Goal: Task Accomplishment & Management: Use online tool/utility

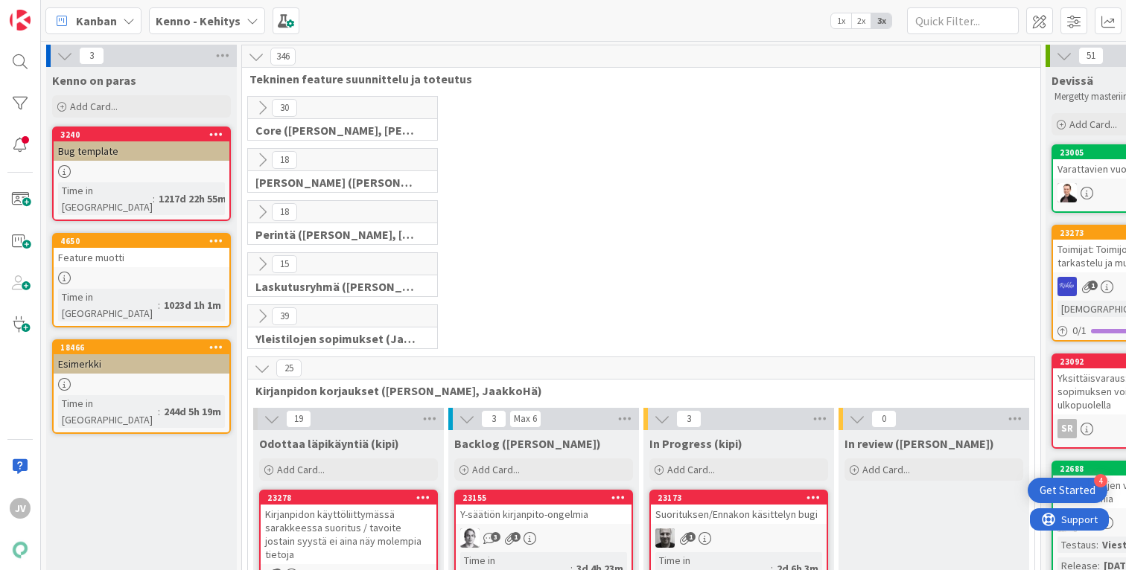
scroll to position [301, 0]
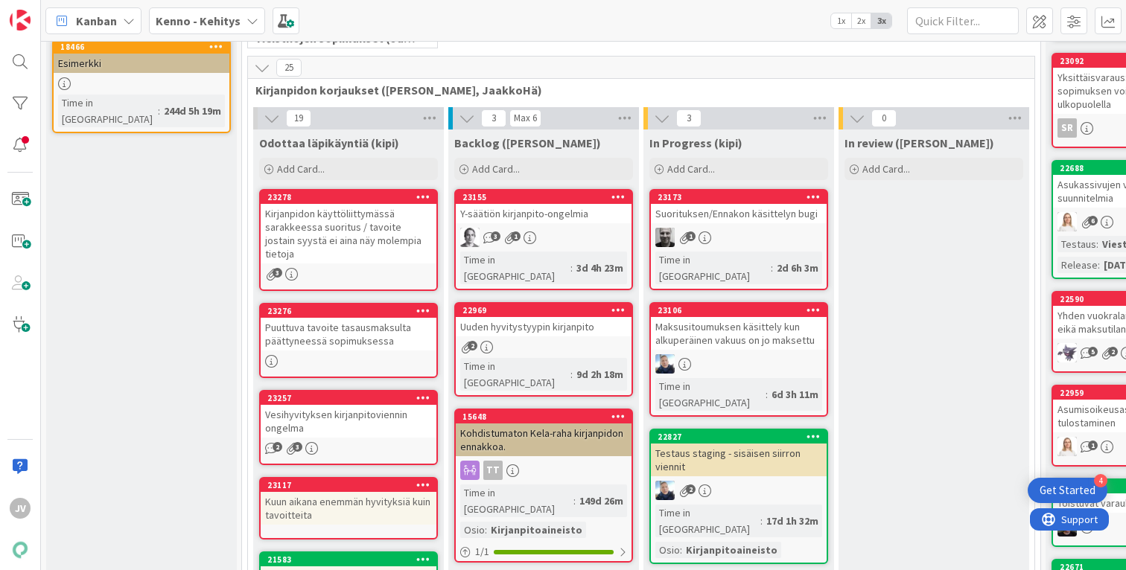
click at [289, 168] on span "Add Card..." at bounding box center [301, 168] width 48 height 13
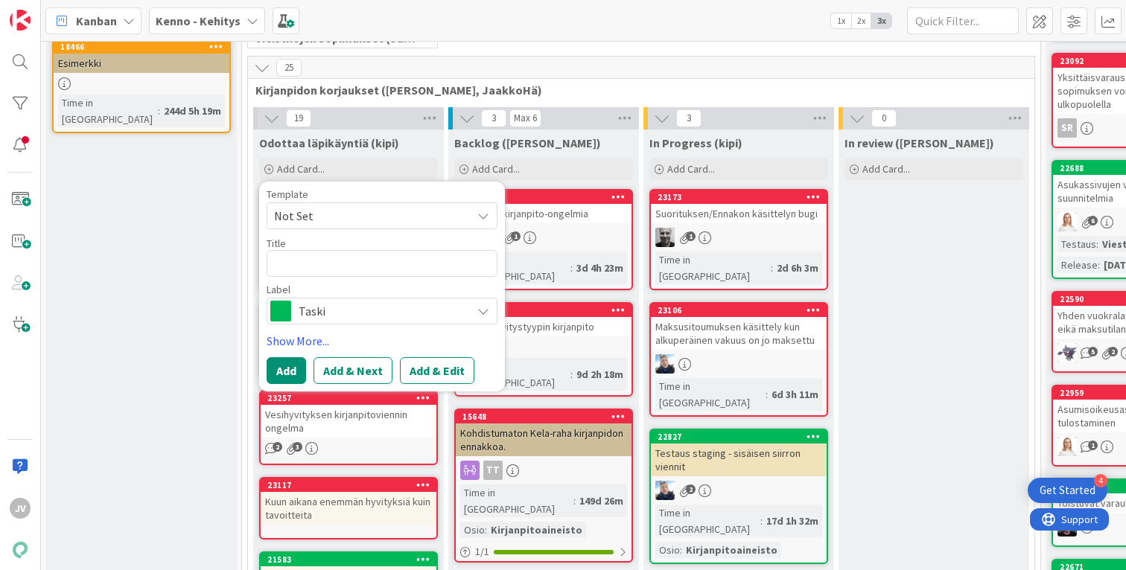
click at [337, 215] on span "Not Set" at bounding box center [367, 215] width 186 height 19
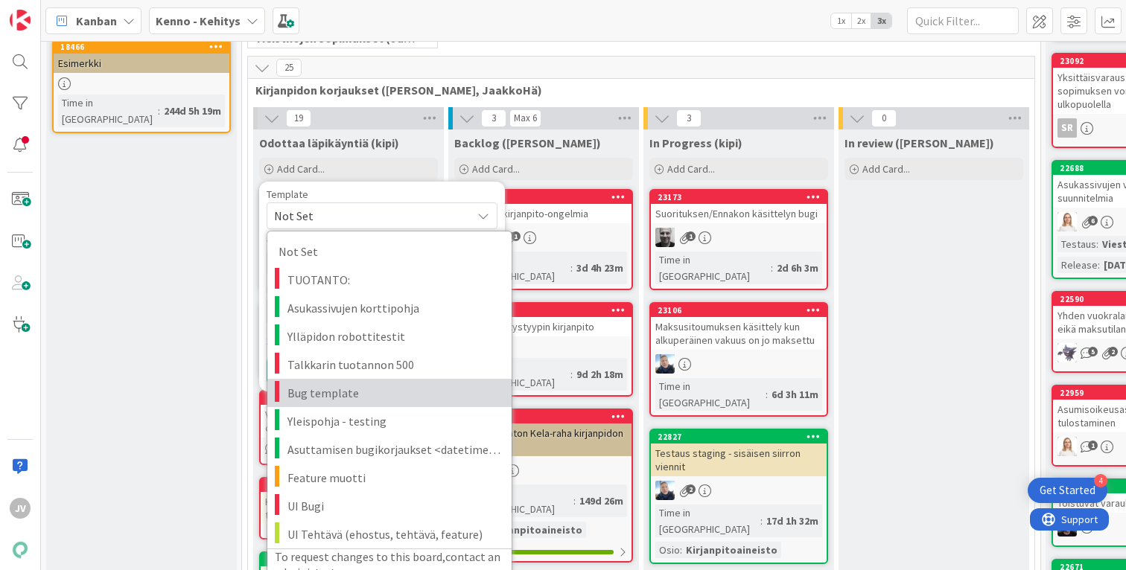
click at [399, 399] on span "Bug template" at bounding box center [393, 392] width 213 height 19
type textarea "x"
type textarea "Bug template"
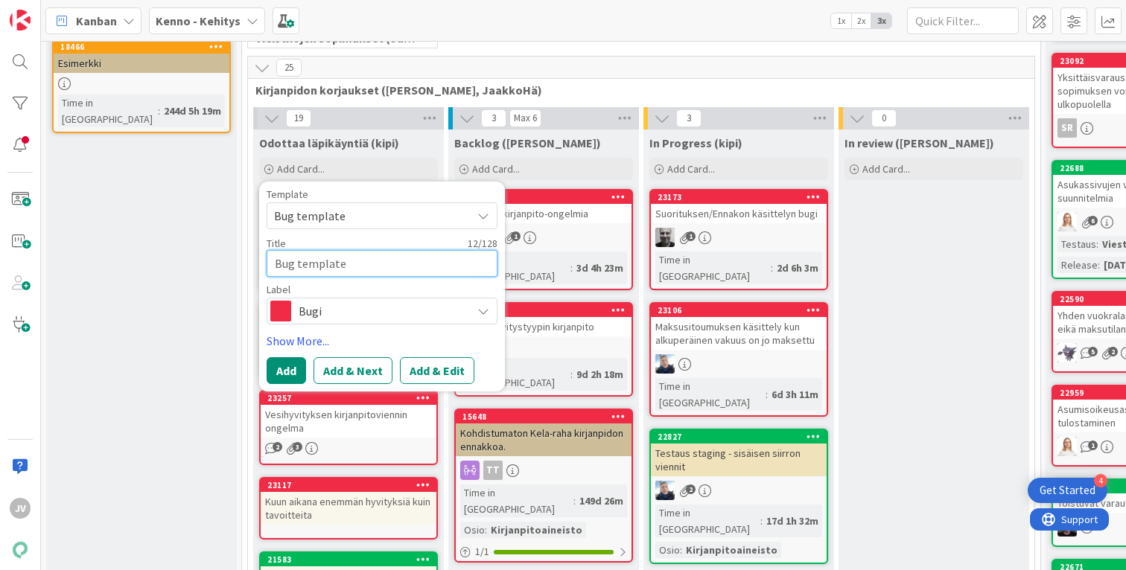
click at [375, 260] on textarea "Bug template" at bounding box center [382, 263] width 231 height 27
drag, startPoint x: 395, startPoint y: 259, endPoint x: 201, endPoint y: 259, distance: 194.4
type textarea "x"
type textarea "K"
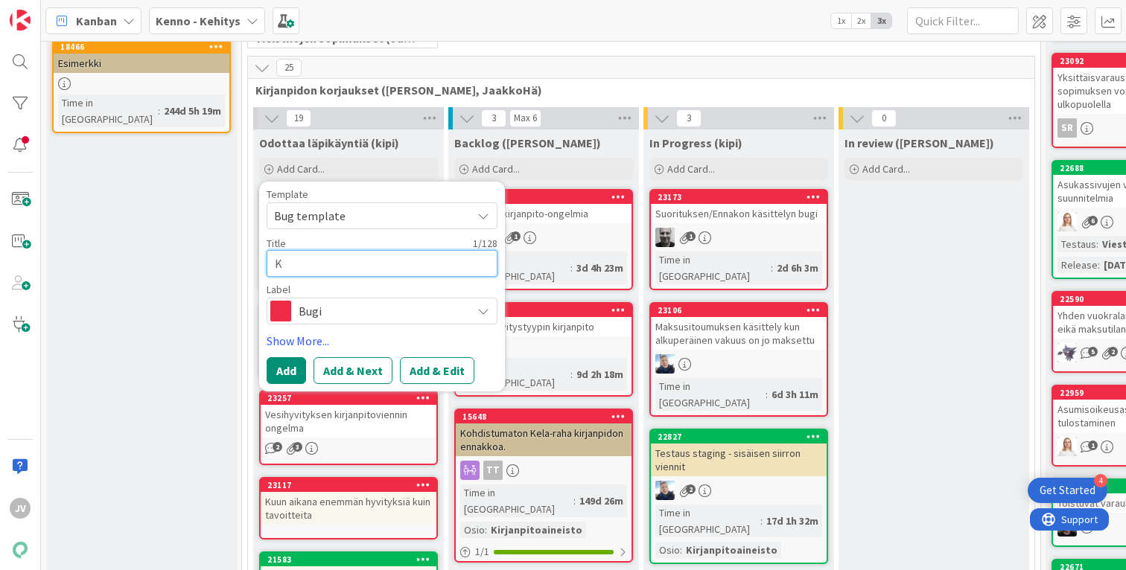
type textarea "x"
type textarea "Ke"
type textarea "x"
type textarea "Kel"
type textarea "x"
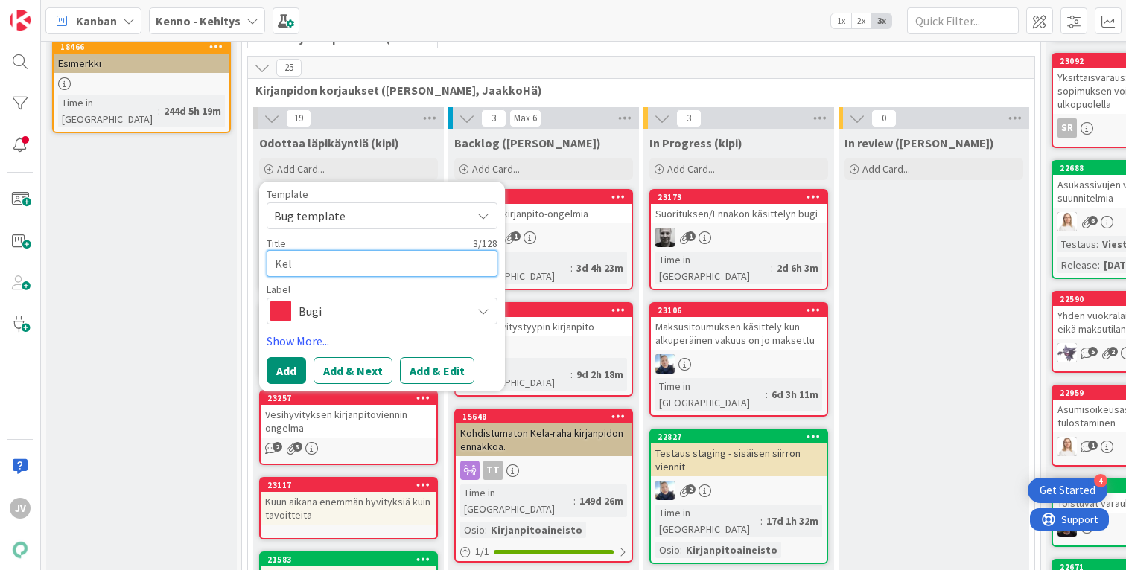
type textarea "Kela"
type textarea "x"
type textarea "Kelav"
type textarea "x"
type textarea "[PERSON_NAME]"
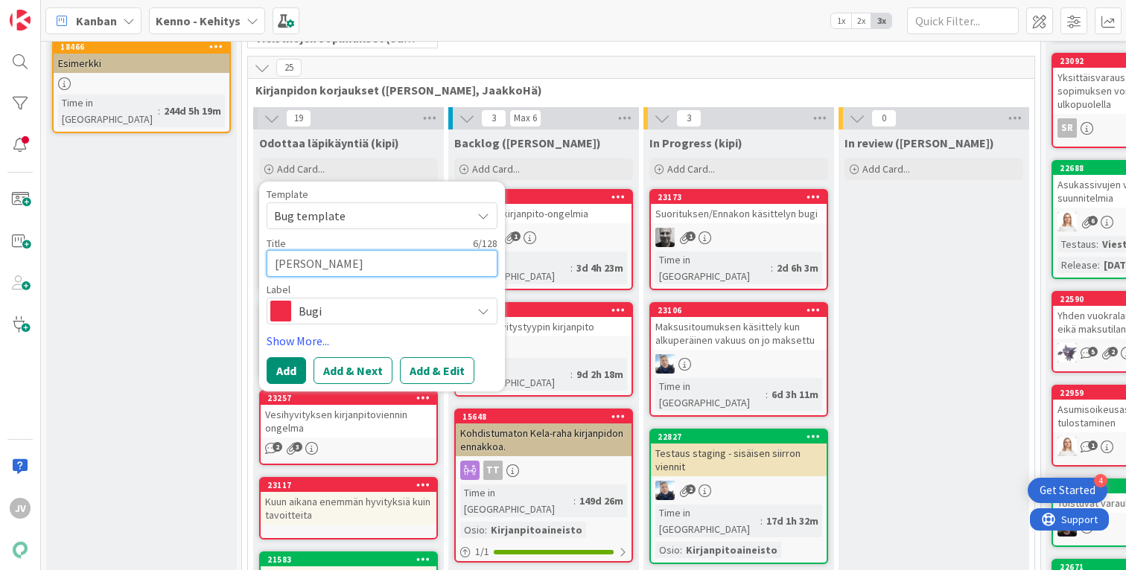
type textarea "x"
type textarea "Kelavie"
type textarea "x"
type textarea "Kelavien"
type textarea "x"
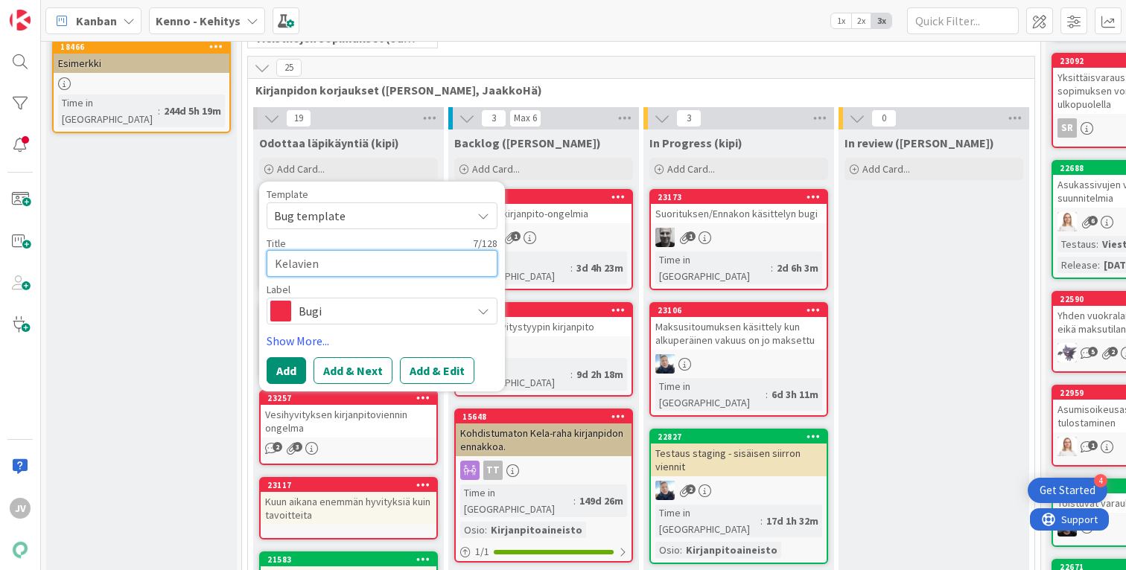
type textarea "Kelavienn"
type textarea "x"
type textarea "Kelavien"
type textarea "x"
type textarea "Kelavie"
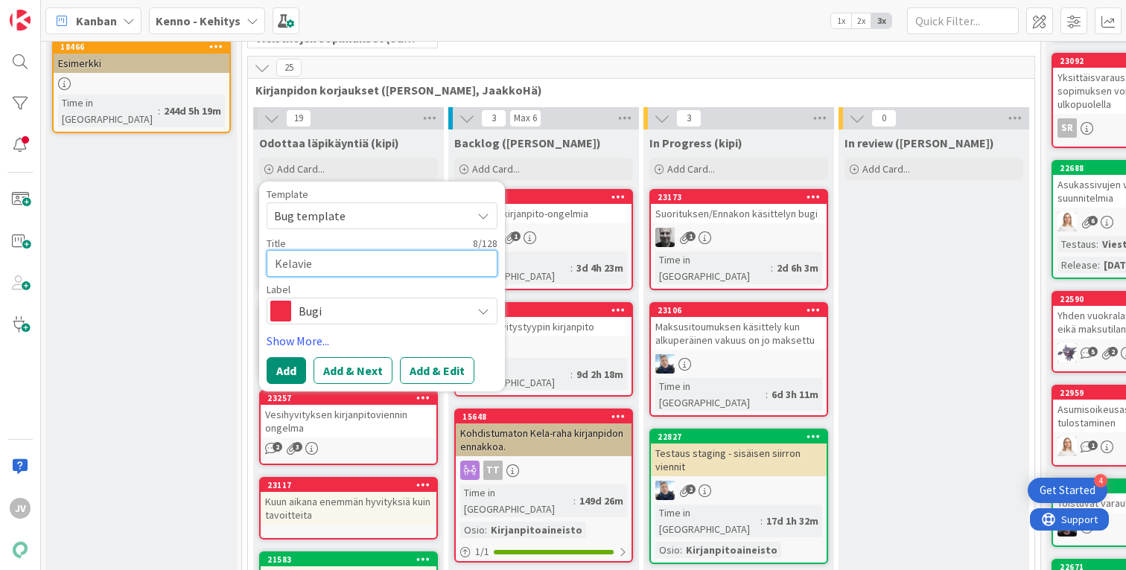
type textarea "x"
type textarea "[PERSON_NAME]"
type textarea "x"
type textarea "Kelav"
type textarea "x"
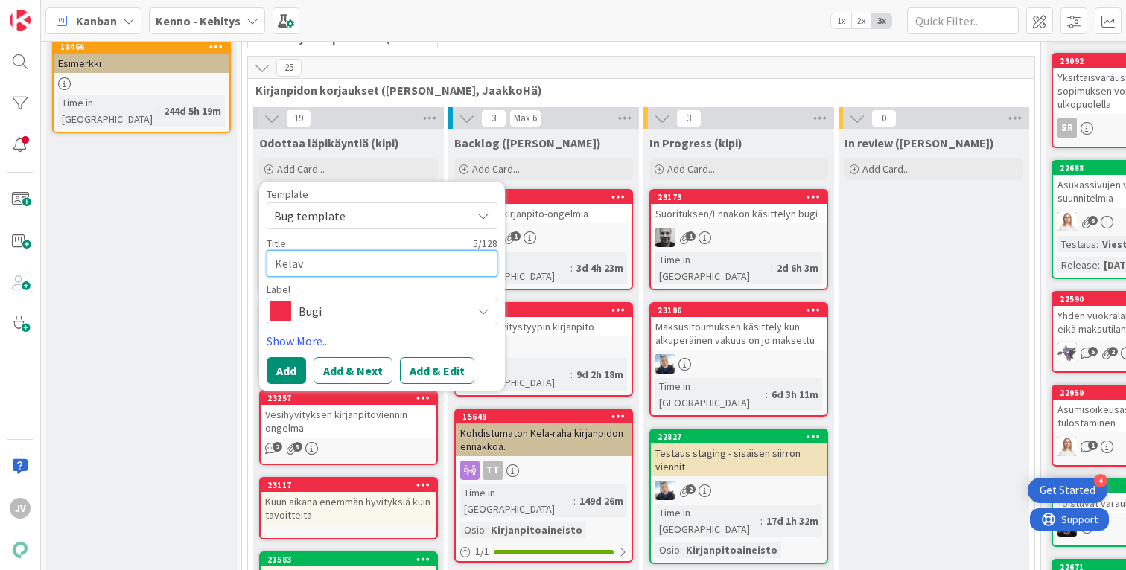
type textarea "Kela"
type textarea "x"
type textarea "Kela-"
type textarea "x"
type textarea "Kela-vi"
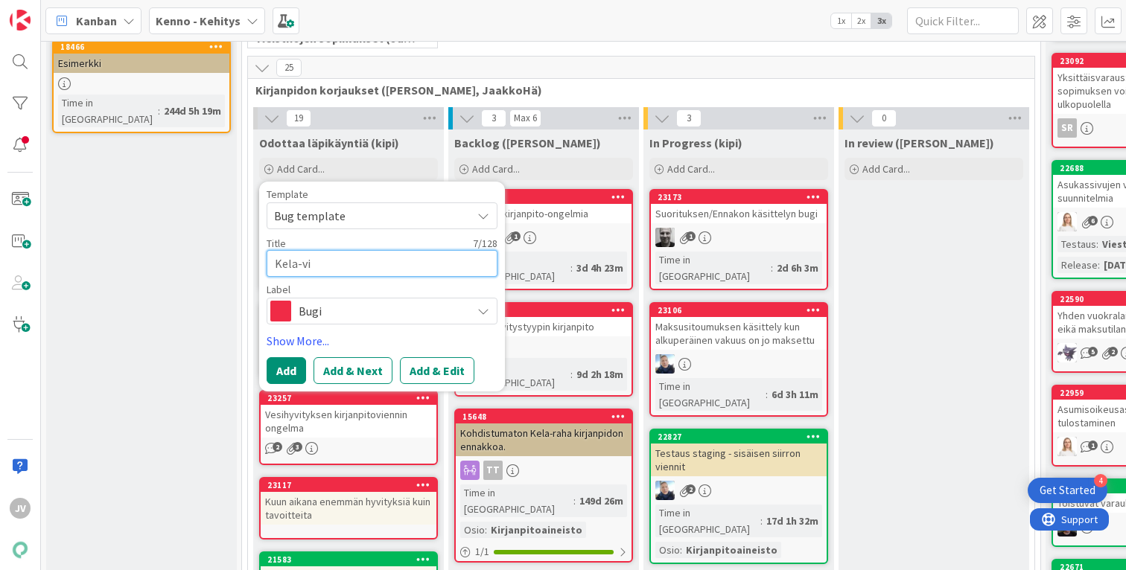
type textarea "x"
type textarea "Kela-vie"
type textarea "x"
type textarea "Kela-vien"
type textarea "x"
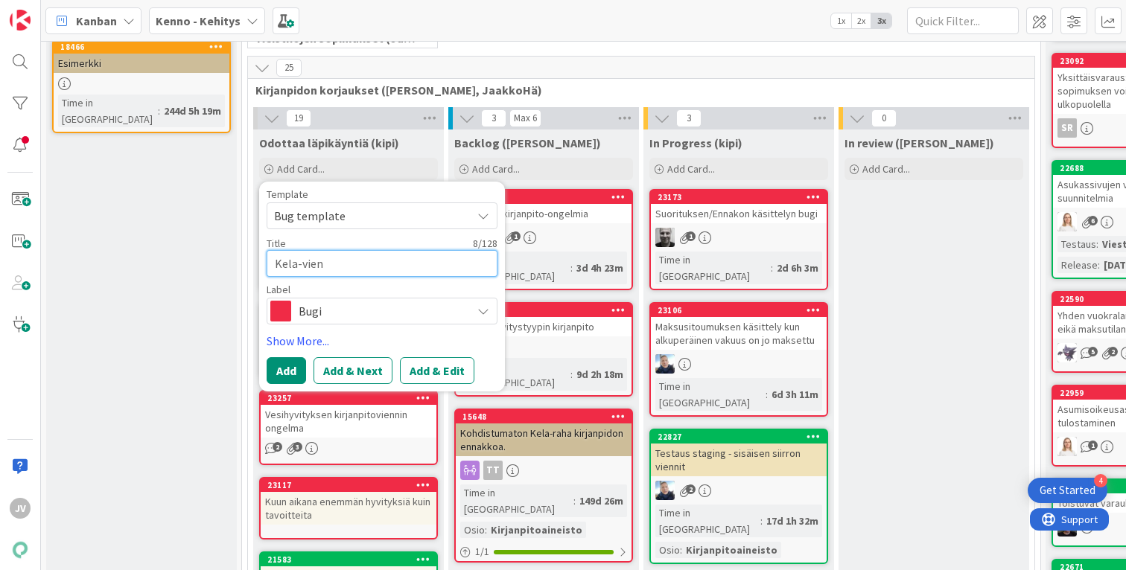
type textarea "Kela-vienn"
type textarea "x"
type textarea "Kela-[GEOGRAPHIC_DATA]"
type textarea "x"
type textarea "Kela-viennei"
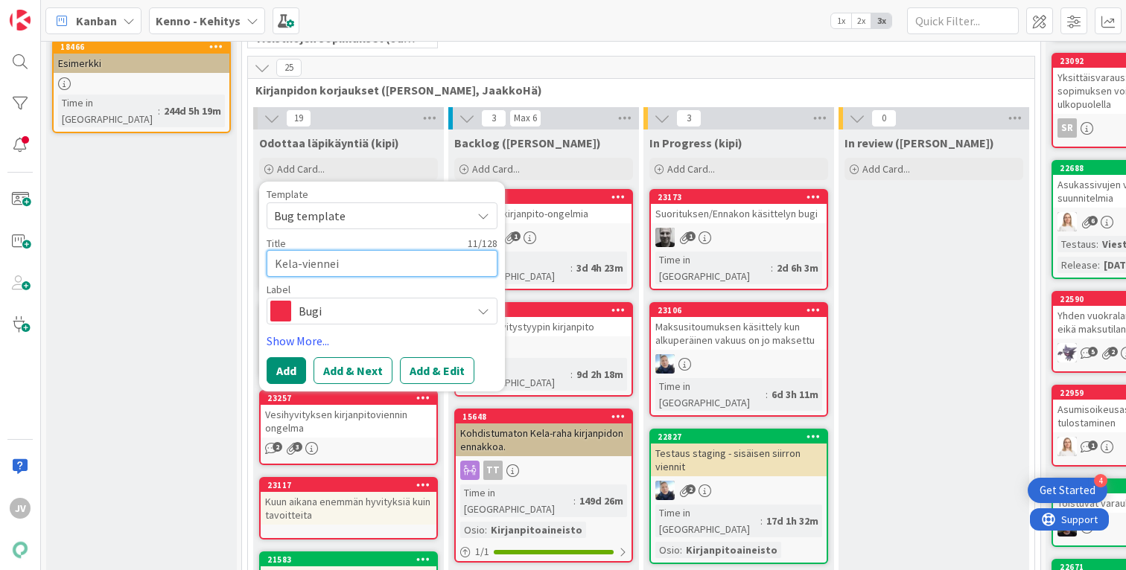
type textarea "x"
type textarea "Kela-vienneis"
type textarea "x"
type textarea "Kela-[GEOGRAPHIC_DATA]"
type textarea "x"
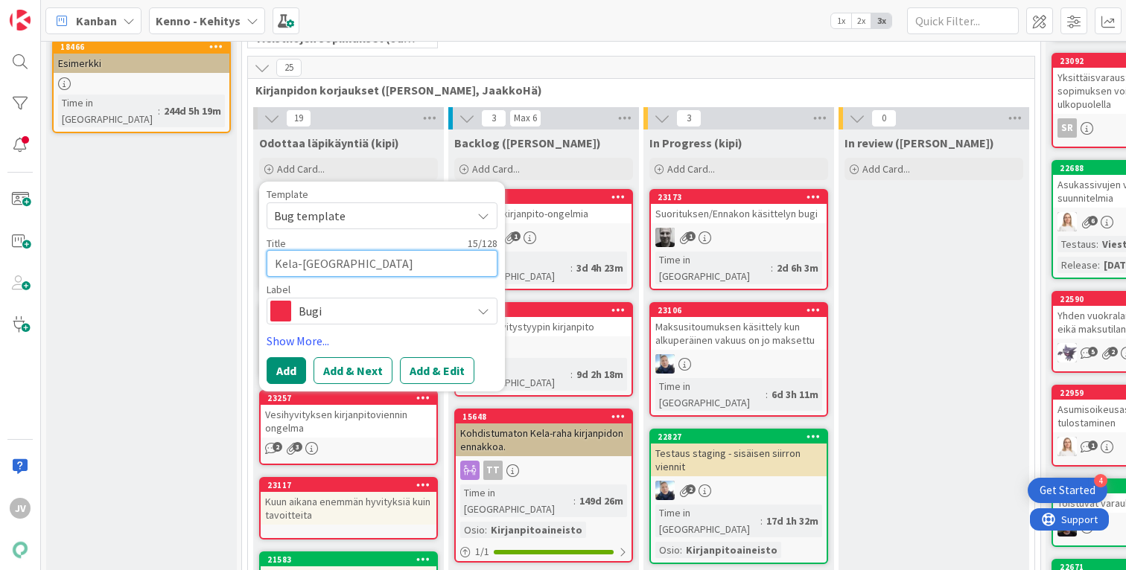
type textarea "Kela-[GEOGRAPHIC_DATA]"
type textarea "x"
type textarea "Kela-[GEOGRAPHIC_DATA] k"
type textarea "x"
type textarea "Kela-[GEOGRAPHIC_DATA] ka"
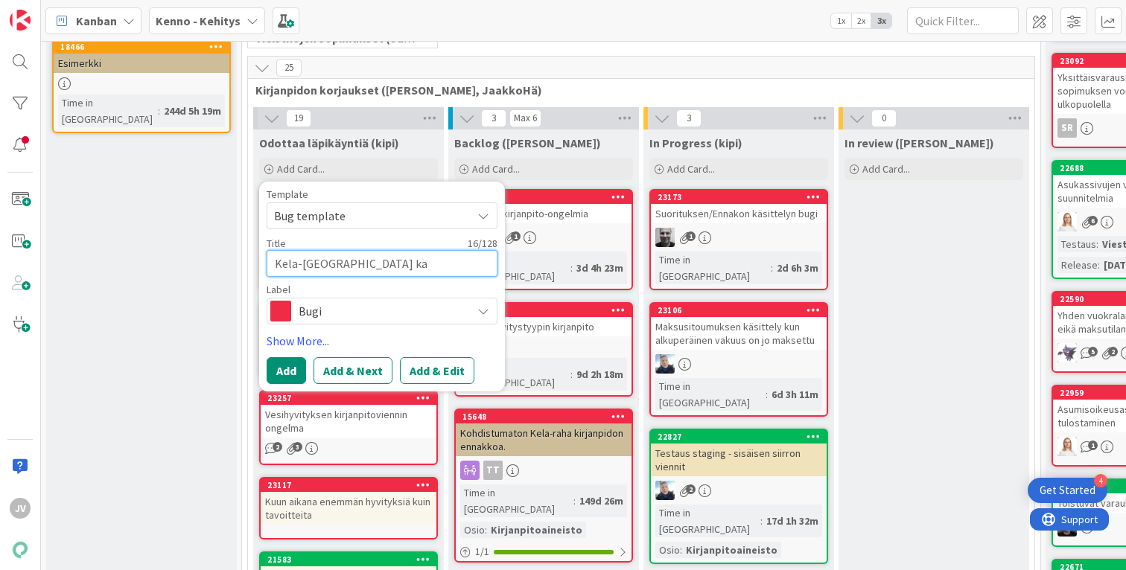
type textarea "x"
type textarea "Kela-[GEOGRAPHIC_DATA] kas"
type textarea "x"
type textarea "Kela-[GEOGRAPHIC_DATA] kass"
type textarea "x"
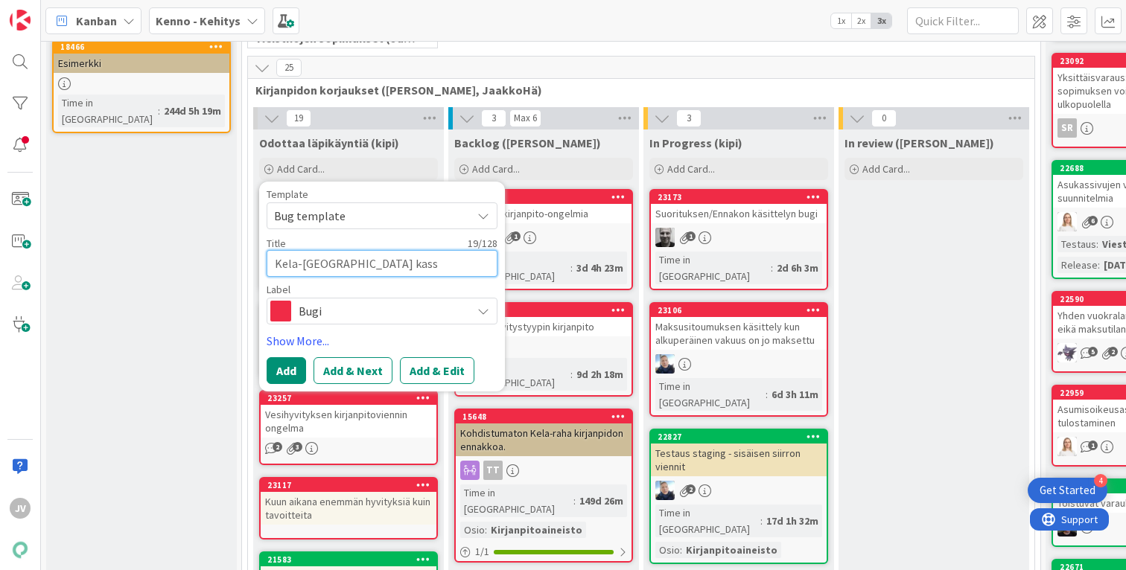
type textarea "Kela-[GEOGRAPHIC_DATA] kassa"
type textarea "x"
type textarea "Kela-[GEOGRAPHIC_DATA] kass"
type textarea "x"
type textarea "Kela-[GEOGRAPHIC_DATA] kas"
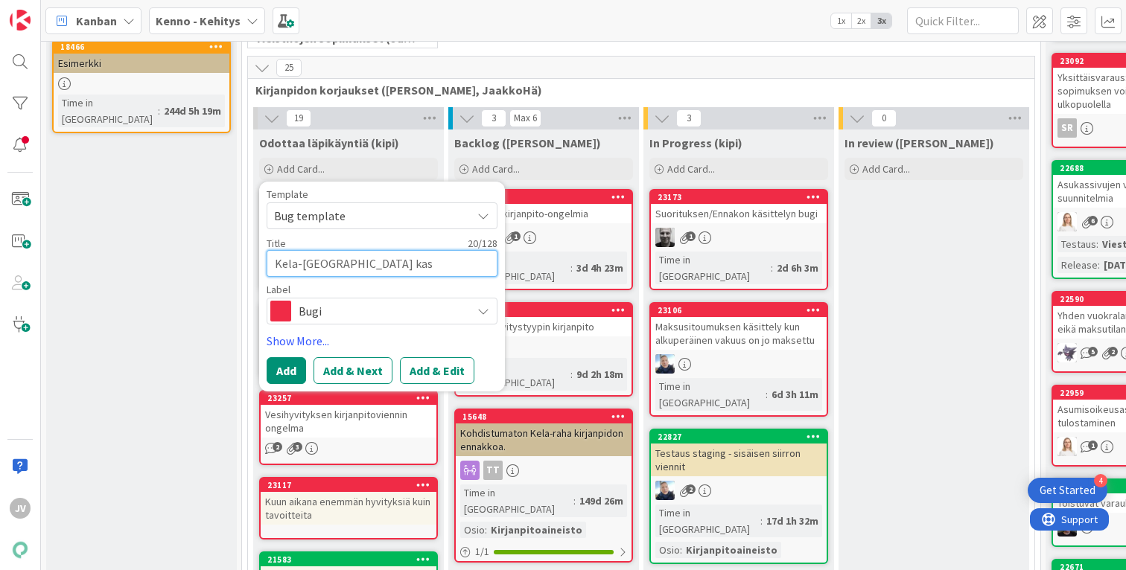
type textarea "x"
type textarea "Kela-[GEOGRAPHIC_DATA] ka"
type textarea "x"
type textarea "Kela-[GEOGRAPHIC_DATA] k"
type textarea "x"
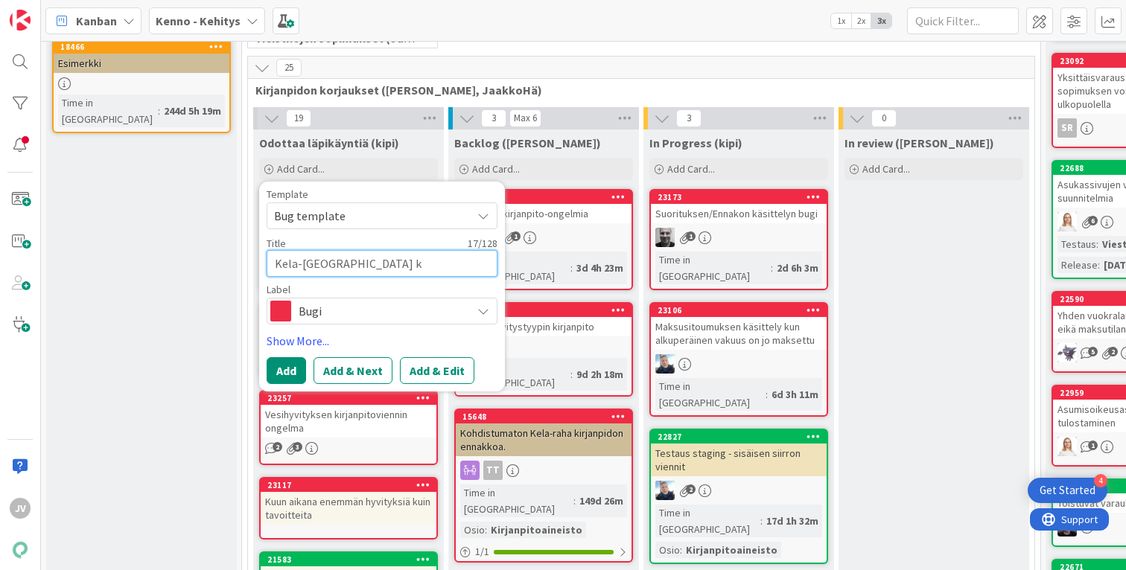
type textarea "Kela-[GEOGRAPHIC_DATA]"
type textarea "x"
type textarea "Kela-[GEOGRAPHIC_DATA] s"
type textarea "x"
type textarea "Kela-[GEOGRAPHIC_DATA] su"
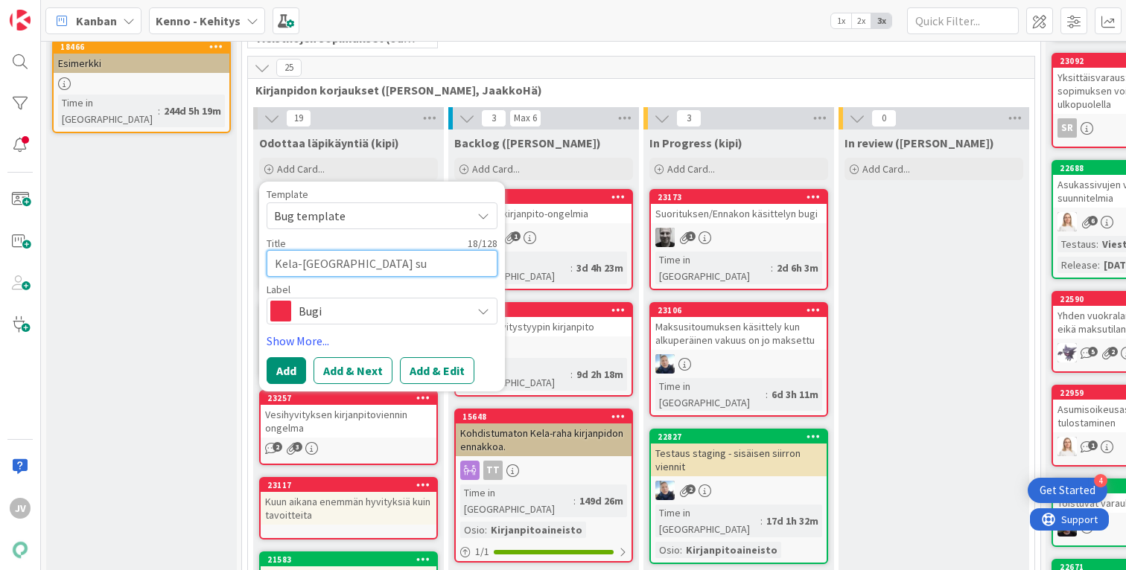
type textarea "x"
type textarea "Kela-[GEOGRAPHIC_DATA] s"
type textarea "x"
type textarea "Kela-[GEOGRAPHIC_DATA]"
type textarea "x"
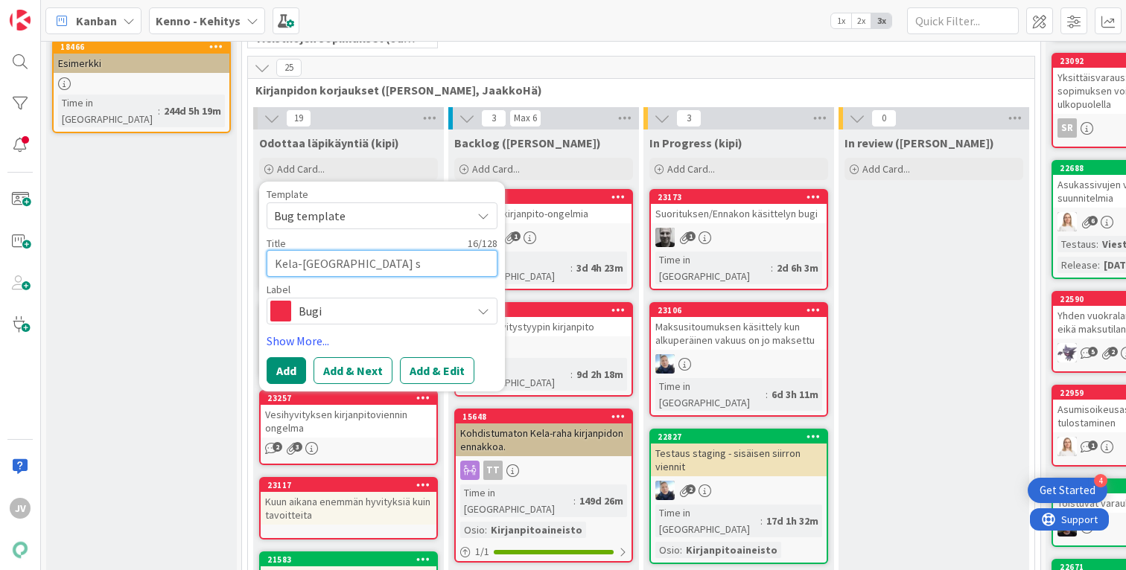
type textarea "Kela-[GEOGRAPHIC_DATA] su"
type textarea "x"
type textarea "Kela-[GEOGRAPHIC_DATA] suo"
type textarea "x"
type textarea "Kela-[GEOGRAPHIC_DATA] suor"
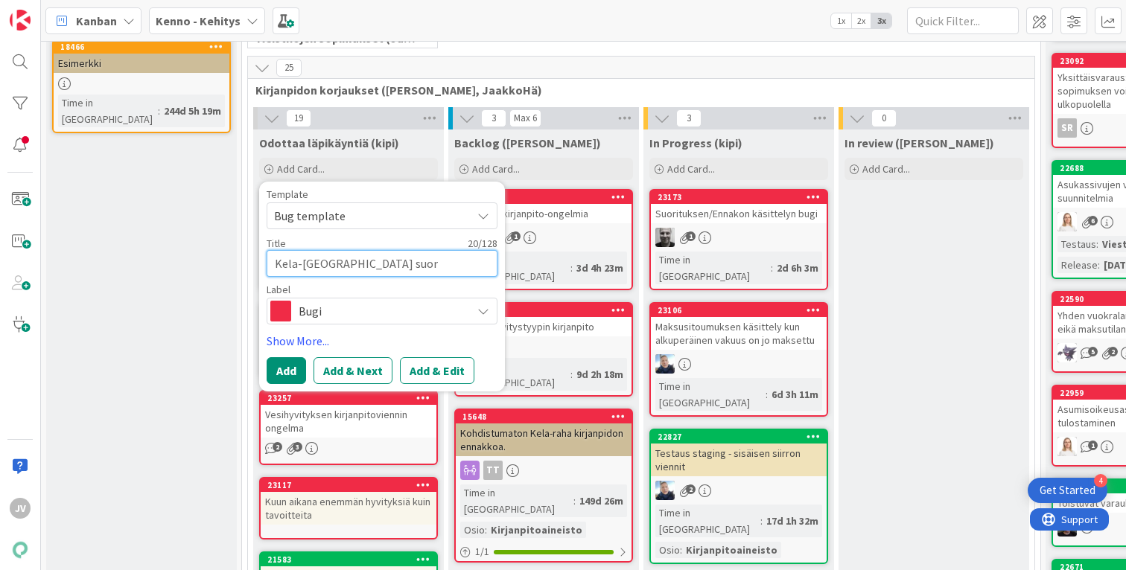
type textarea "x"
type textarea "Kela-[GEOGRAPHIC_DATA] suori"
type textarea "x"
type textarea "Kela-[GEOGRAPHIC_DATA] suorit"
type textarea "x"
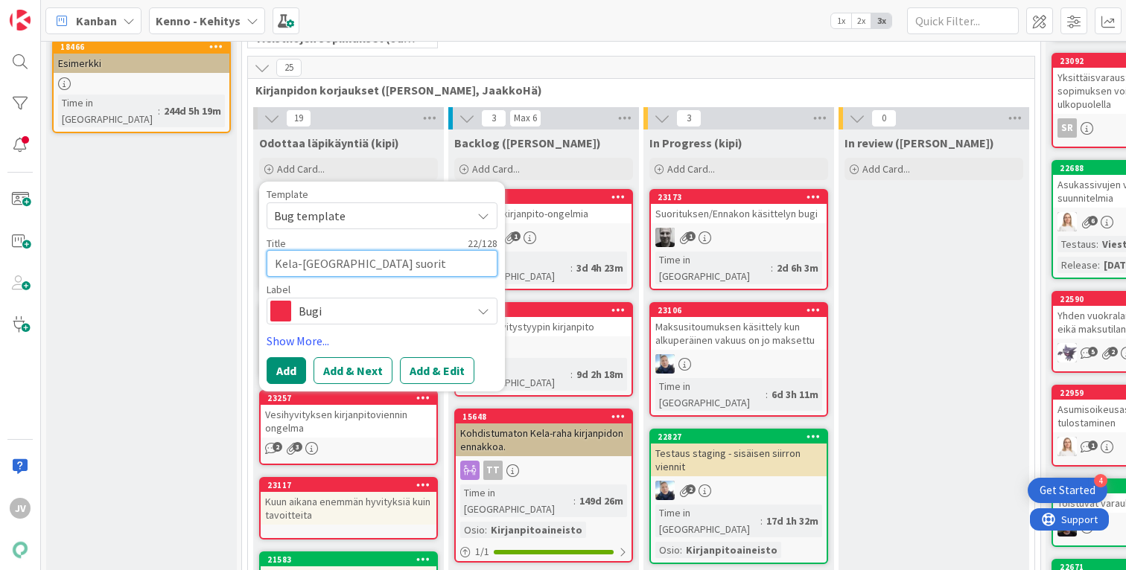
type textarea "Kela-[GEOGRAPHIC_DATA] suoritu"
type textarea "x"
type textarea "Kela-[GEOGRAPHIC_DATA] suorituk"
type textarea "x"
type textarea "Kela-[GEOGRAPHIC_DATA] suorituks"
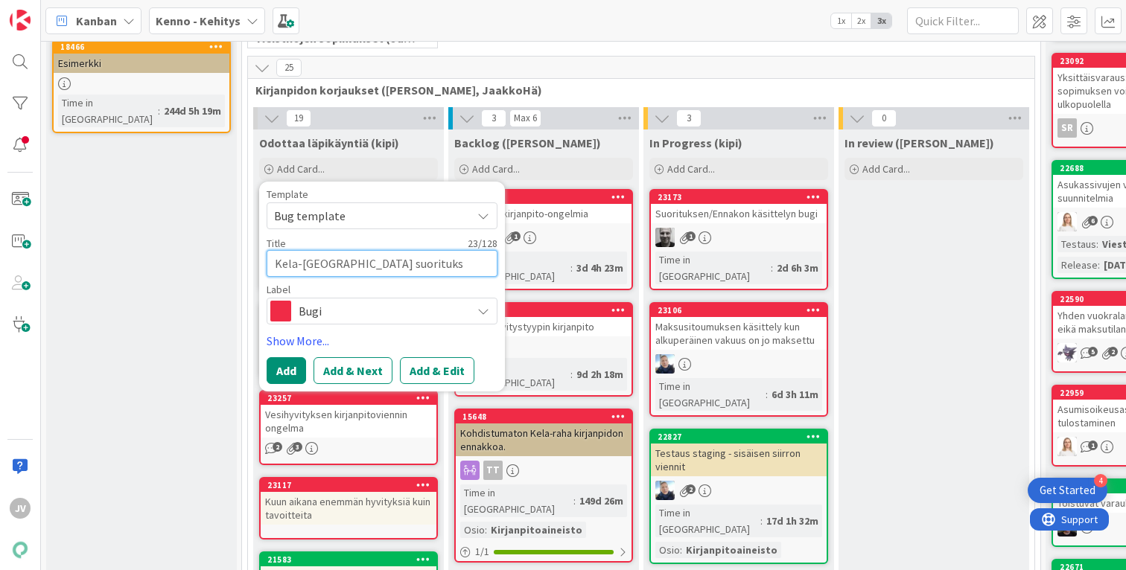
type textarea "x"
type textarea "Kela-[GEOGRAPHIC_DATA] suoritukset"
type textarea "x"
type textarea "Kela-[GEOGRAPHIC_DATA] suoritukset"
type textarea "x"
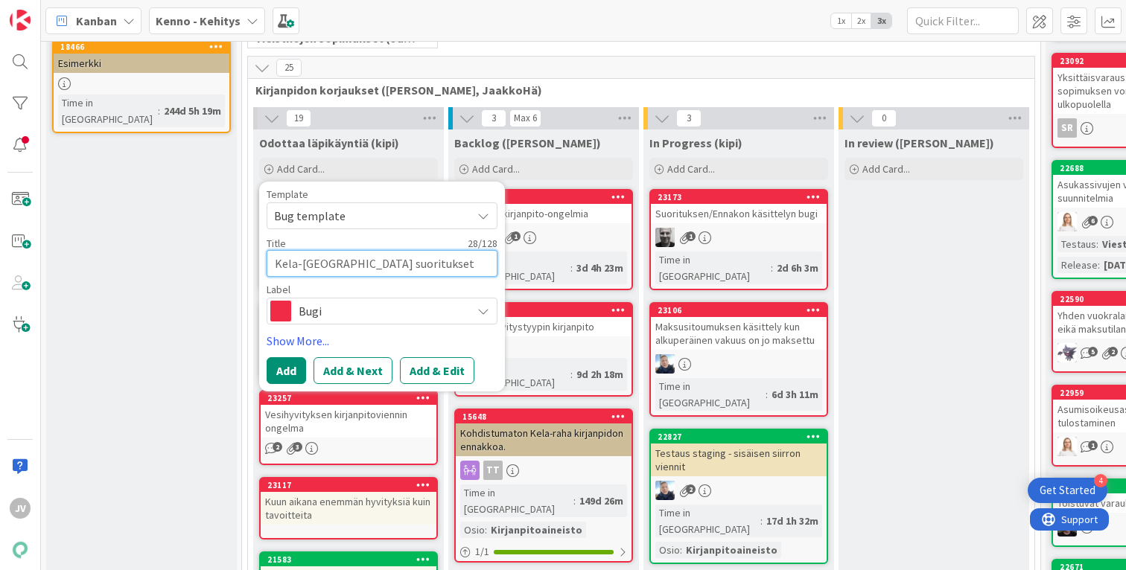
type textarea "Kela-[GEOGRAPHIC_DATA] suoritukset e"
type textarea "x"
type textarea "Kela-[GEOGRAPHIC_DATA] suoritukset ei"
type textarea "x"
type textarea "Kela-[GEOGRAPHIC_DATA] suoritukset eiv"
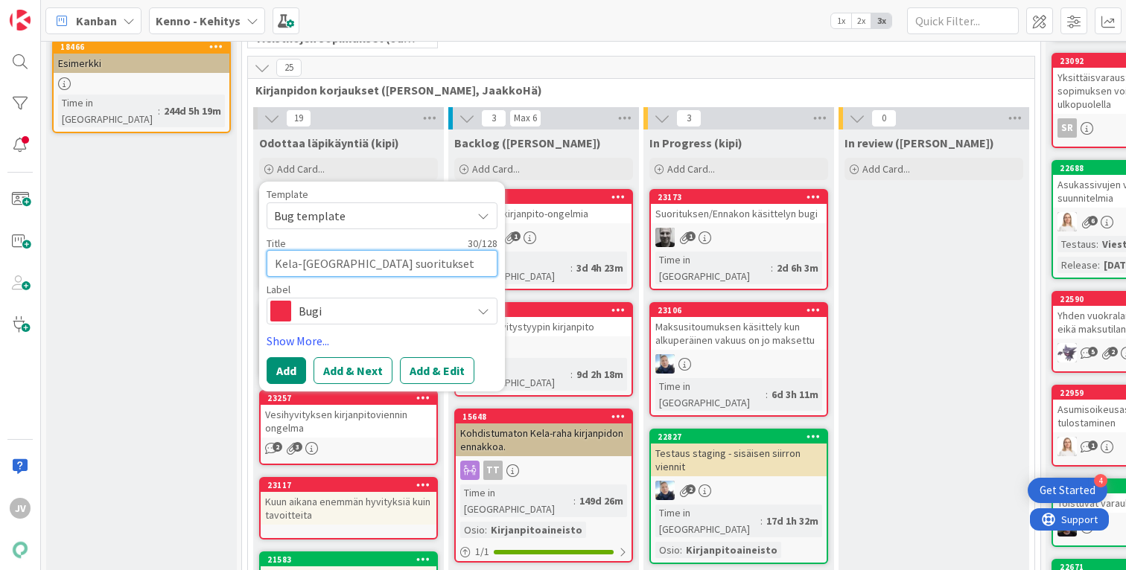
type textarea "x"
type textarea "Kela-[GEOGRAPHIC_DATA] suoritukset eivä"
type textarea "x"
type textarea "Kela-[GEOGRAPHIC_DATA] suoritukset eivät"
type textarea "x"
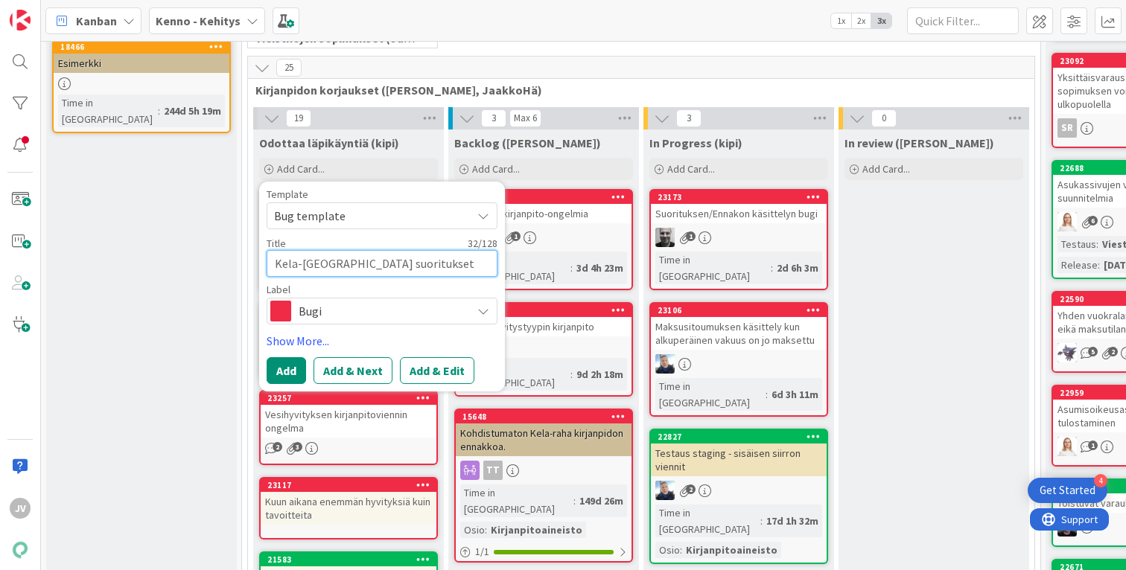
type textarea "Kela-[GEOGRAPHIC_DATA] suoritukset eivät"
type textarea "x"
type textarea "Kela-[GEOGRAPHIC_DATA] suoritukset eivät v"
type textarea "x"
type textarea "Kela-[GEOGRAPHIC_DATA] suoritukset eivät va"
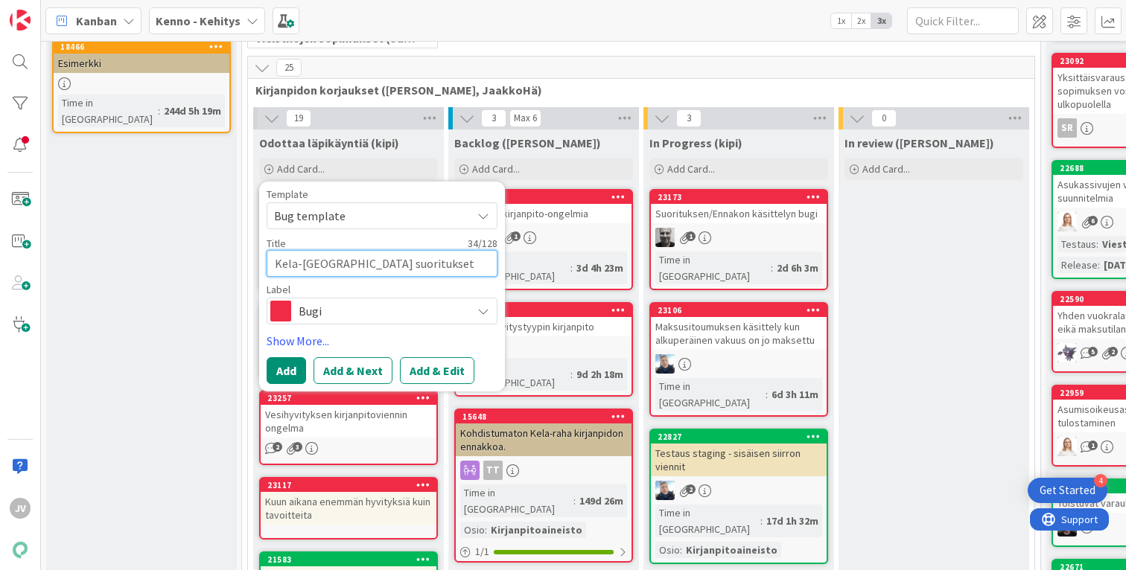
type textarea "x"
type textarea "Kela-[GEOGRAPHIC_DATA] suoritukset eivät vas"
type textarea "x"
type textarea "Kela-[GEOGRAPHIC_DATA] suoritukset eivät vast"
type textarea "x"
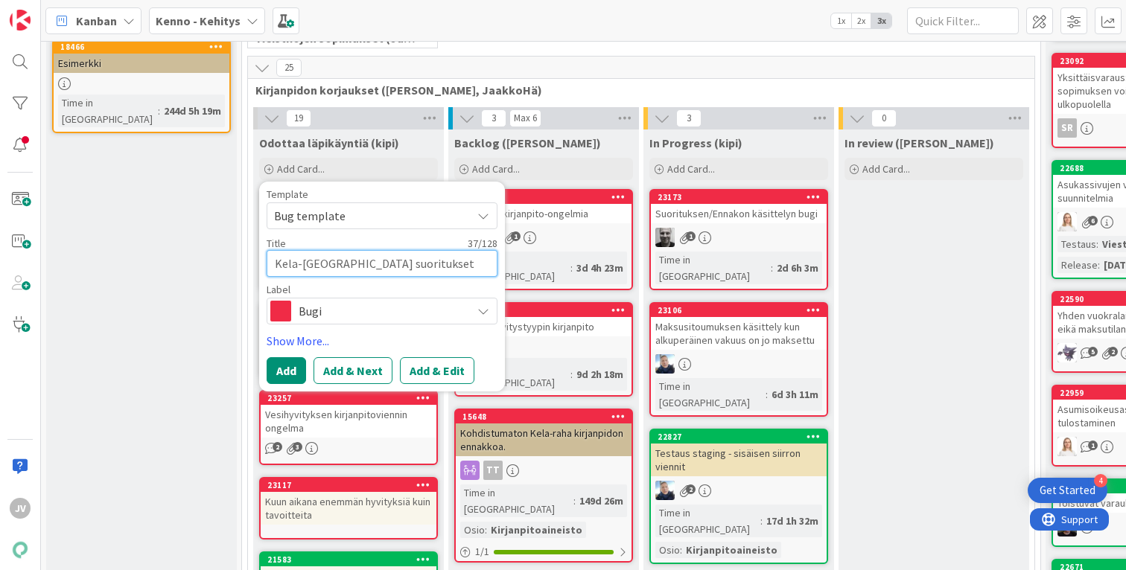
type textarea "Kela-[GEOGRAPHIC_DATA] suoritukset eivät vasta"
type textarea "x"
type textarea "Kela-vienneissä suoritukset eivät vastaa"
type textarea "x"
type textarea "Kela-vienneissä suoritukset eivät vastaa"
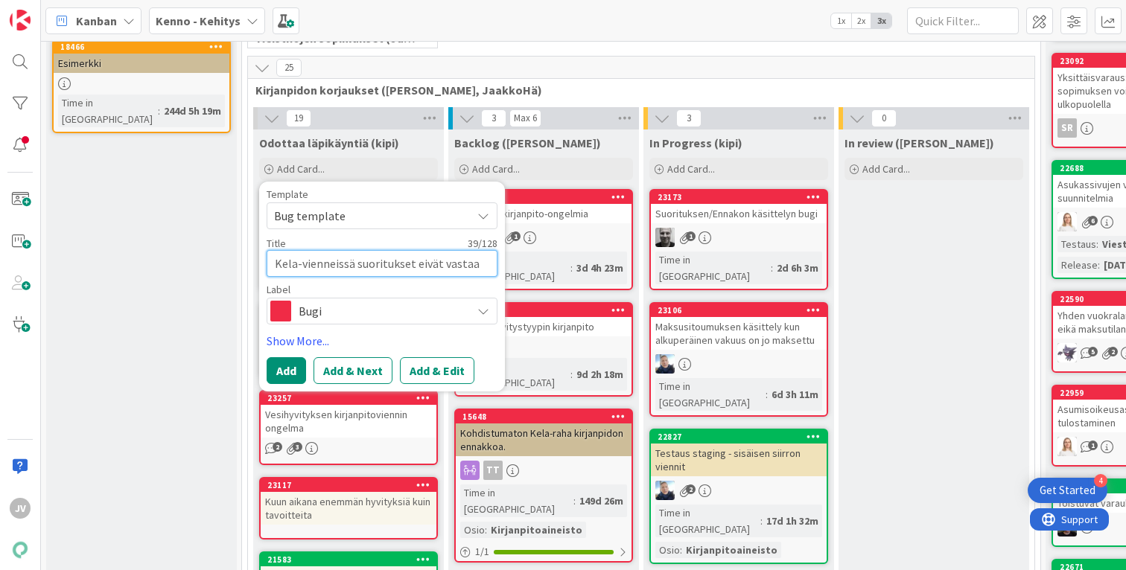
type textarea "x"
type textarea "Kela-vienneissä suoritukset eivät vastaa t"
type textarea "x"
type textarea "Kela-vienneissä suoritukset eivät vastaa ti"
type textarea "x"
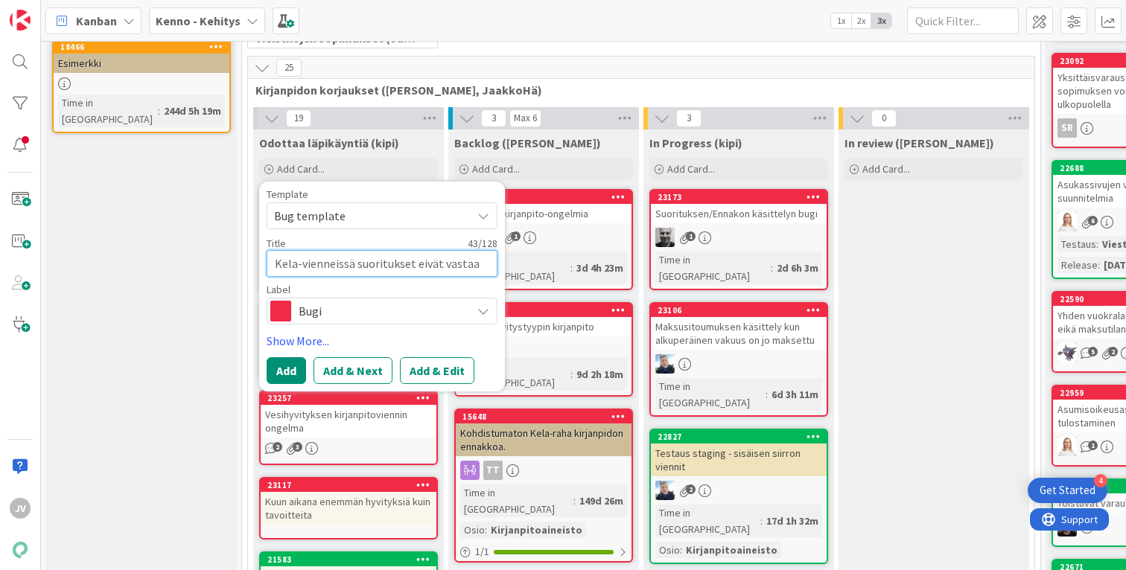
type textarea "Kela-[GEOGRAPHIC_DATA] suoritukset eivät vastaa til"
type textarea "x"
type textarea "Kela-[GEOGRAPHIC_DATA] suoritukset eivät vastaa tili"
type textarea "x"
type textarea "Kela-vienneissä suoritukset eivät vastaa tilin"
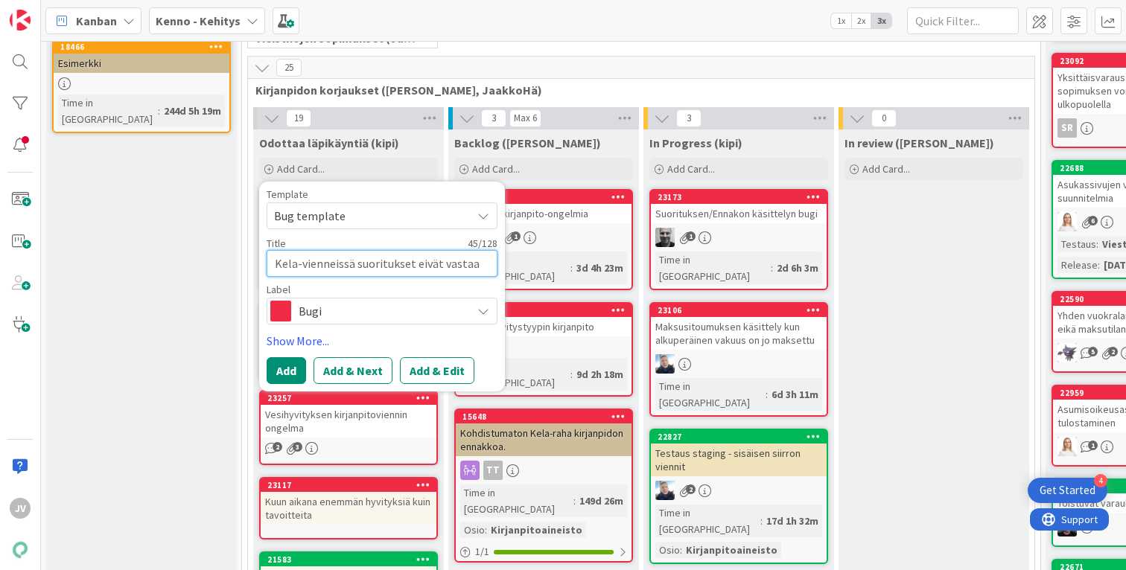
type textarea "x"
type textarea "Kela-vienneissä suoritukset eivät vastaa tilin"
type textarea "x"
type textarea "Kela-[GEOGRAPHIC_DATA] suoritukset eivät vastaa tilin s"
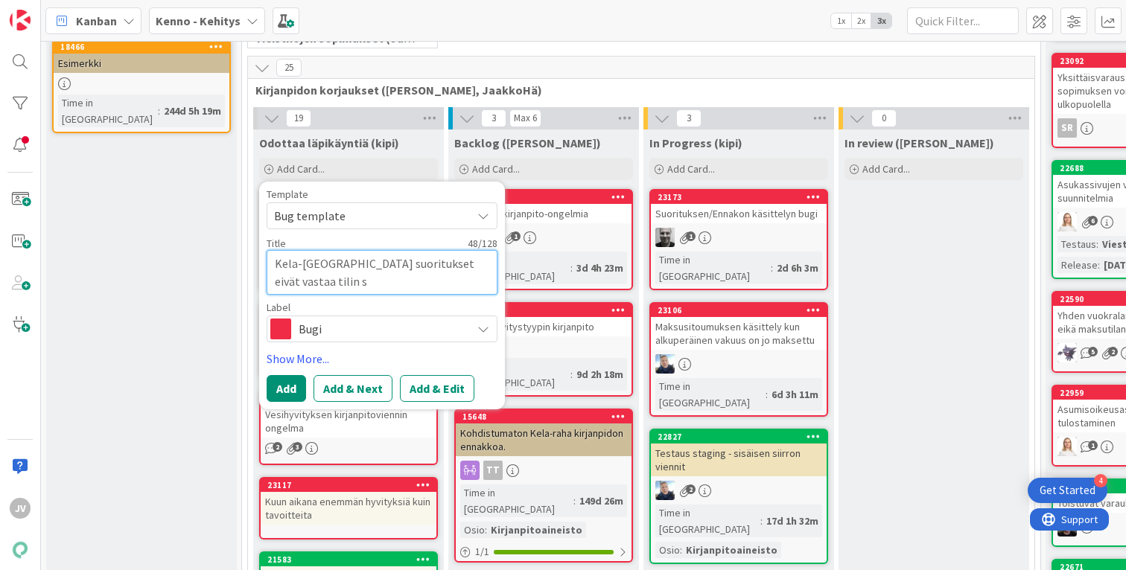
type textarea "x"
type textarea "Kela-[GEOGRAPHIC_DATA] suoritukset eivät vastaa tilin sa"
type textarea "x"
type textarea "Kela-[GEOGRAPHIC_DATA] suoritukset eivät vastaa tilin sal"
type textarea "x"
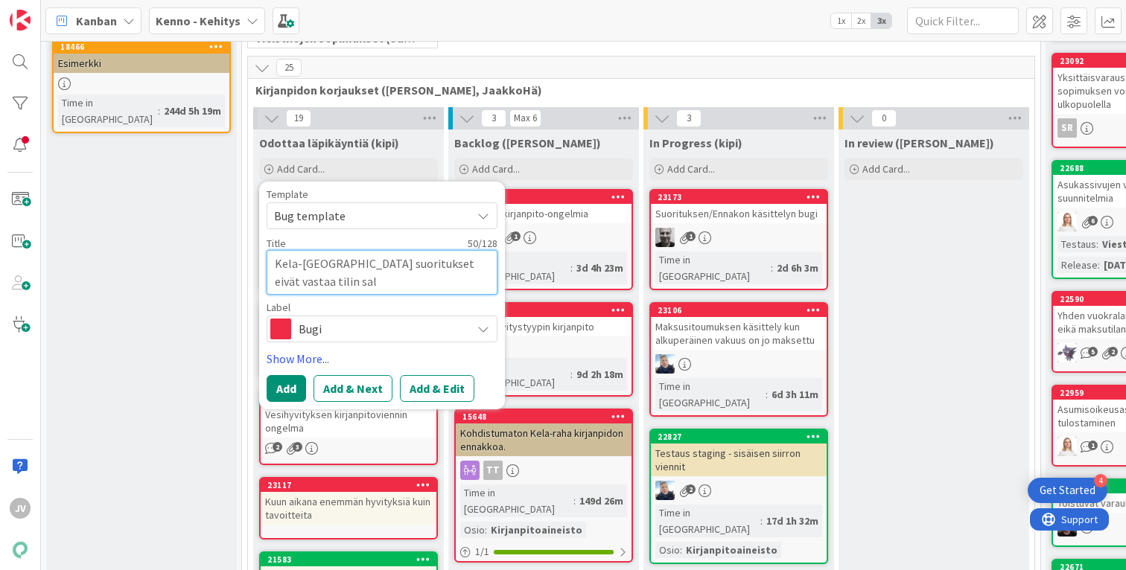
type textarea "Kela-[GEOGRAPHIC_DATA] suoritukset eivät vastaa tilin sald"
type textarea "x"
type textarea "Kela-[GEOGRAPHIC_DATA] suoritukset eivät vastaa tilin sal"
type textarea "x"
type textarea "Kela-[GEOGRAPHIC_DATA] suoritukset eivät vastaa tilin sa"
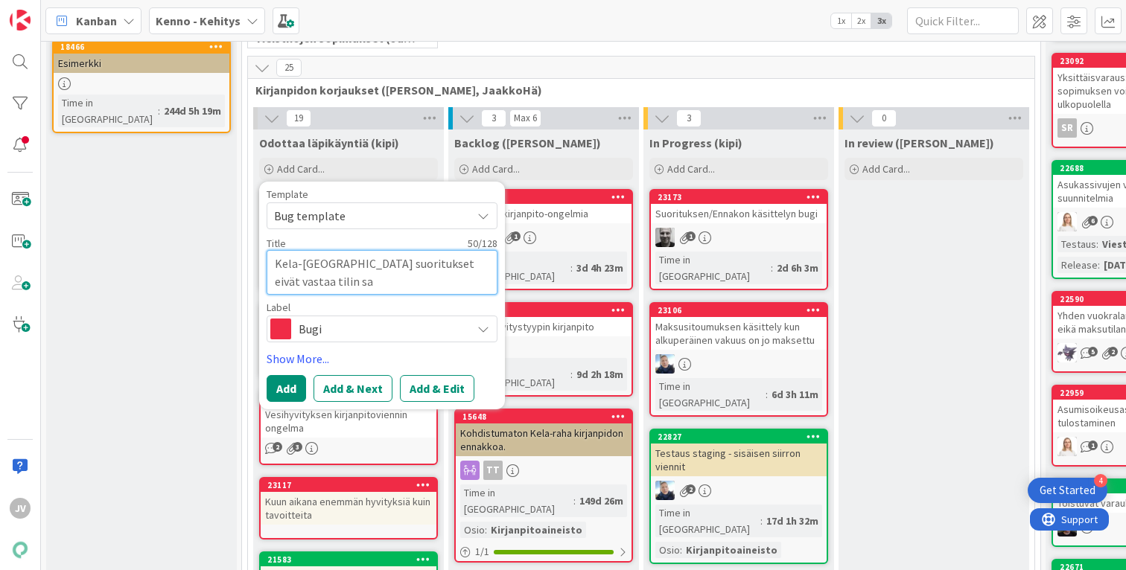
type textarea "x"
type textarea "Kela-[GEOGRAPHIC_DATA] suoritukset eivät vastaa tilin s"
type textarea "x"
type textarea "Kela-vienneissä suoritukset eivät vastaa tilin"
type textarea "x"
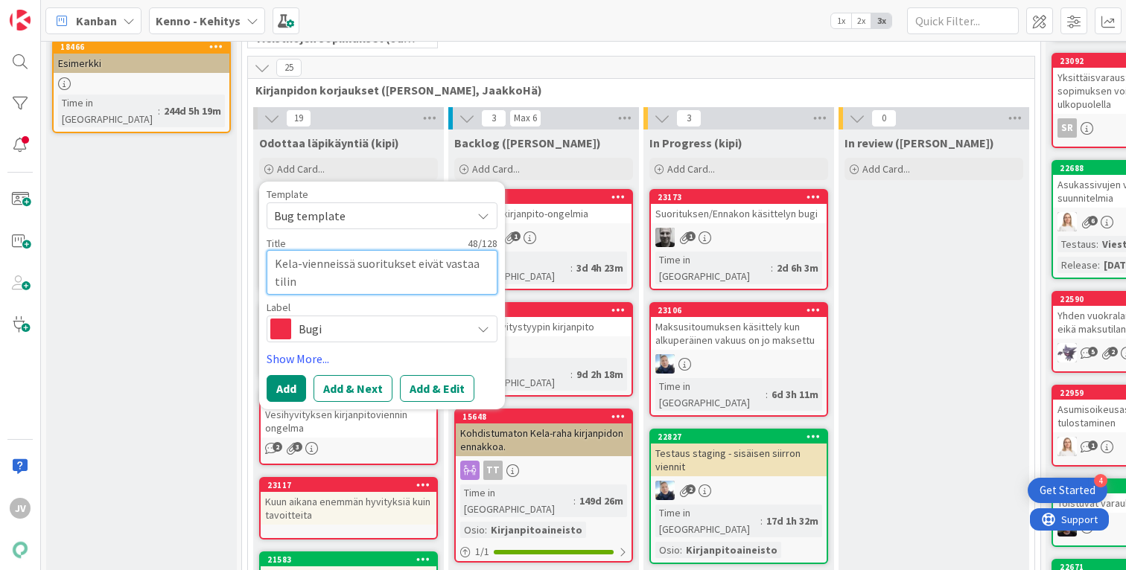
type textarea "Kela-vienneissä suoritukset eivät vastaa tilin"
type textarea "x"
type textarea "Kela-[GEOGRAPHIC_DATA] suoritukset eivät vastaa tili"
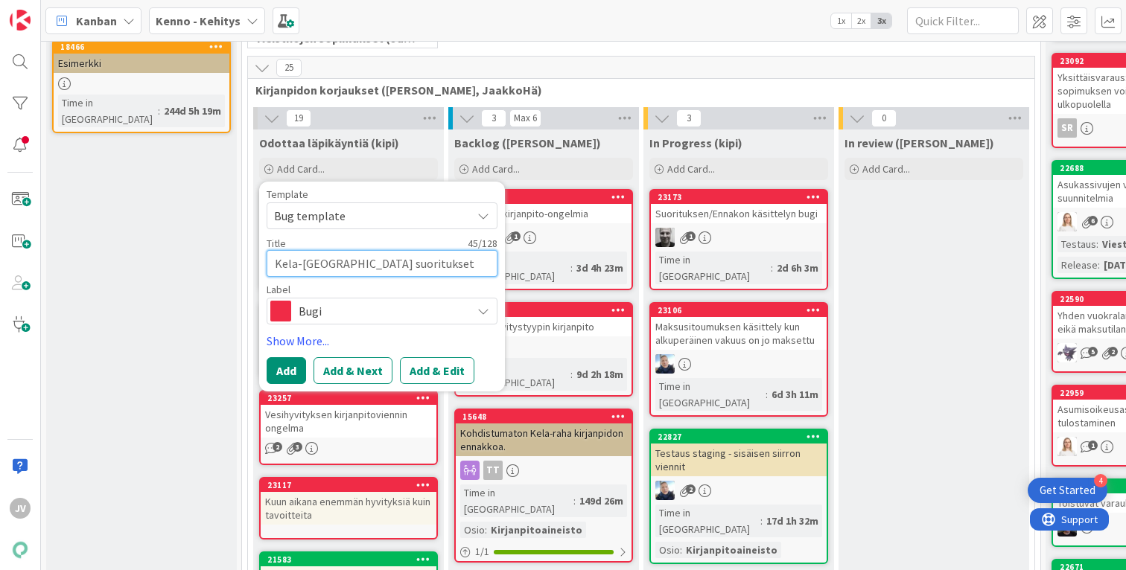
type textarea "x"
type textarea "Kela-[GEOGRAPHIC_DATA] suoritukset eivät vastaa til"
type textarea "x"
type textarea "Kela-vienneissä suoritukset eivät vastaa ti"
type textarea "x"
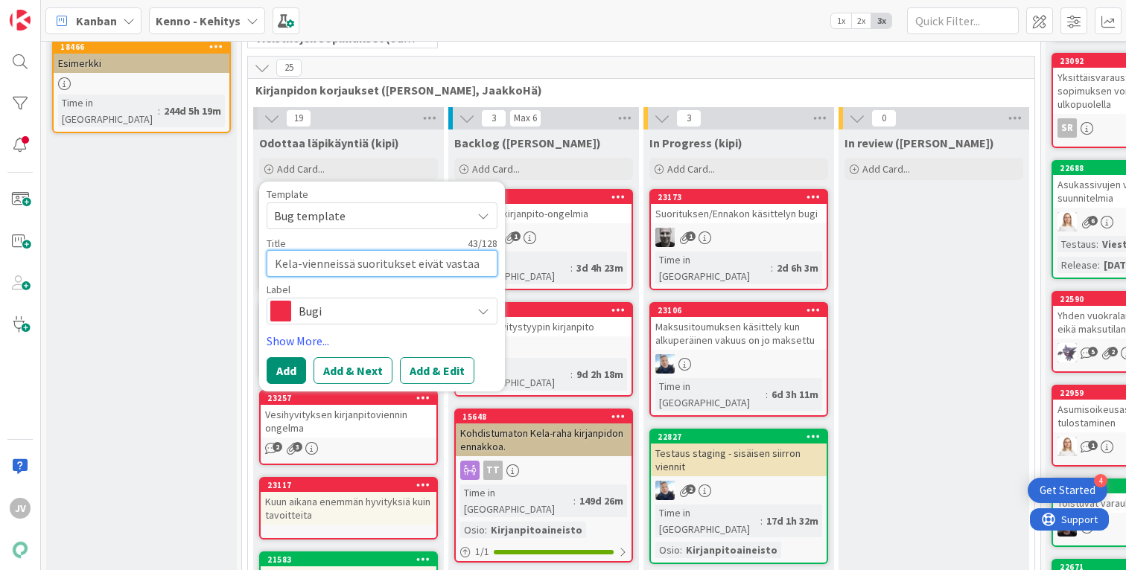
type textarea "Kela-vienneissä suoritukset eivät vastaa t"
type textarea "x"
type textarea "Kela-vienneissä suoritukset eivät vastaa"
type textarea "x"
type textarea "Kela-[GEOGRAPHIC_DATA] suoritukset eivät vastaa k"
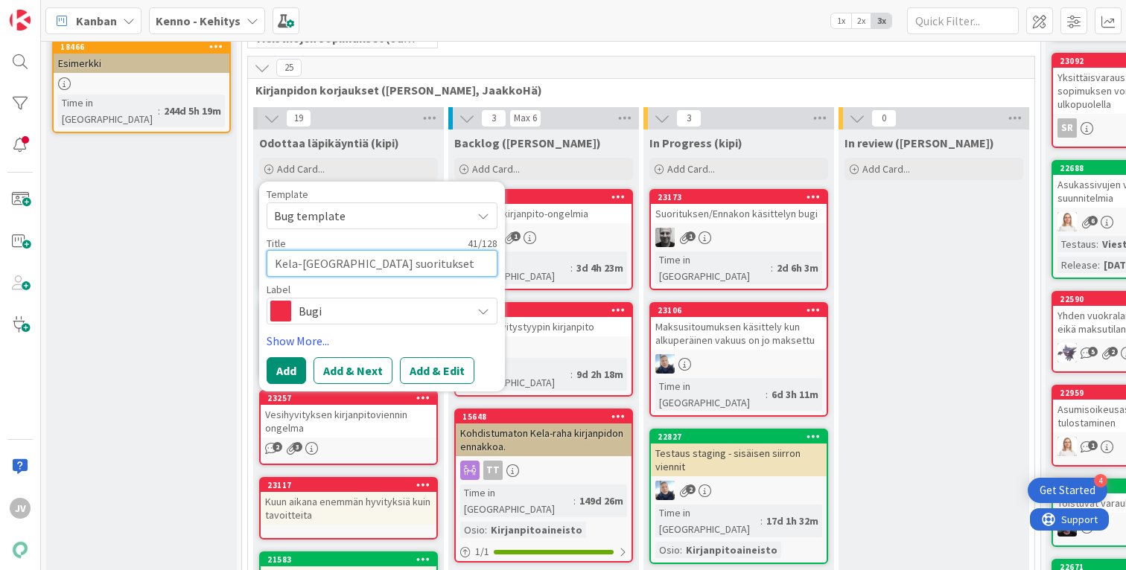
type textarea "x"
type textarea "Kela-[GEOGRAPHIC_DATA] suoritukset eivät vastaa ki"
type textarea "x"
type textarea "Kela-[GEOGRAPHIC_DATA] suoritukset eivät vastaa kir"
type textarea "x"
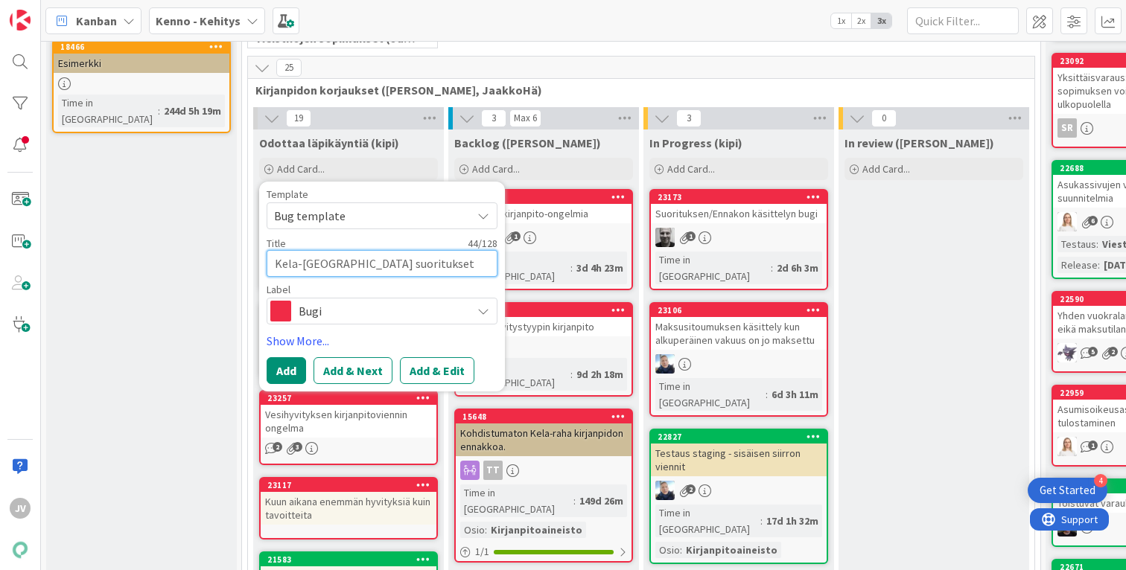
type textarea "Kela-[GEOGRAPHIC_DATA] suoritukset eivät vastaa kirj"
type textarea "x"
type textarea "Kela-[GEOGRAPHIC_DATA] suoritukset eivät vastaa kirja"
type textarea "x"
type textarea "Kela-[GEOGRAPHIC_DATA] suoritukset eivät vastaa kirjan"
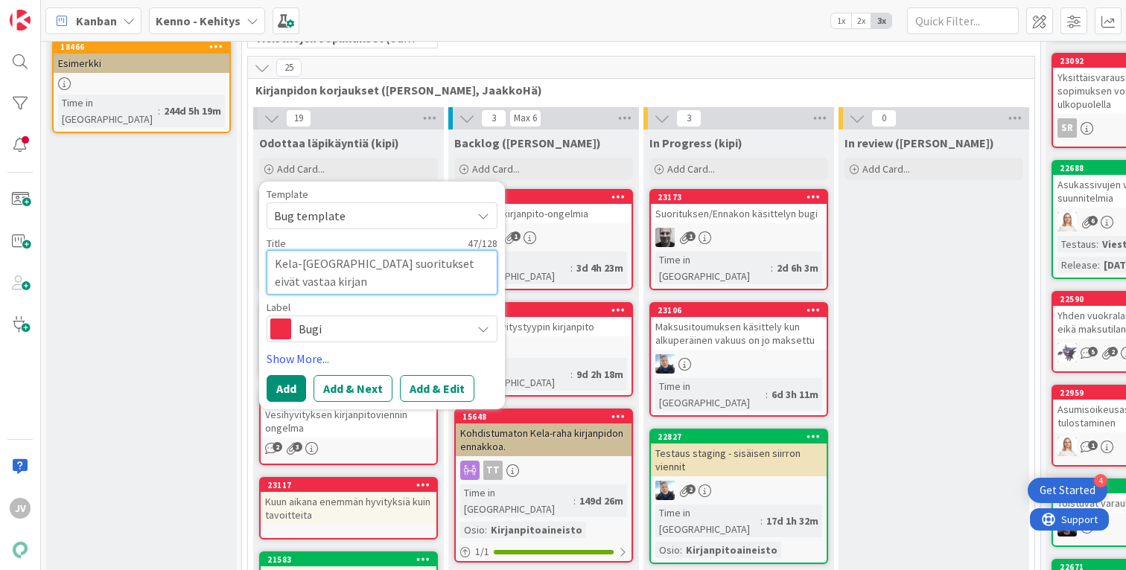
type textarea "x"
type textarea "Kela-[GEOGRAPHIC_DATA] suoritukset eivät vastaa kirjano"
type textarea "x"
type textarea "Kela-[GEOGRAPHIC_DATA] suoritukset eivät vastaa kirjanoi"
type textarea "x"
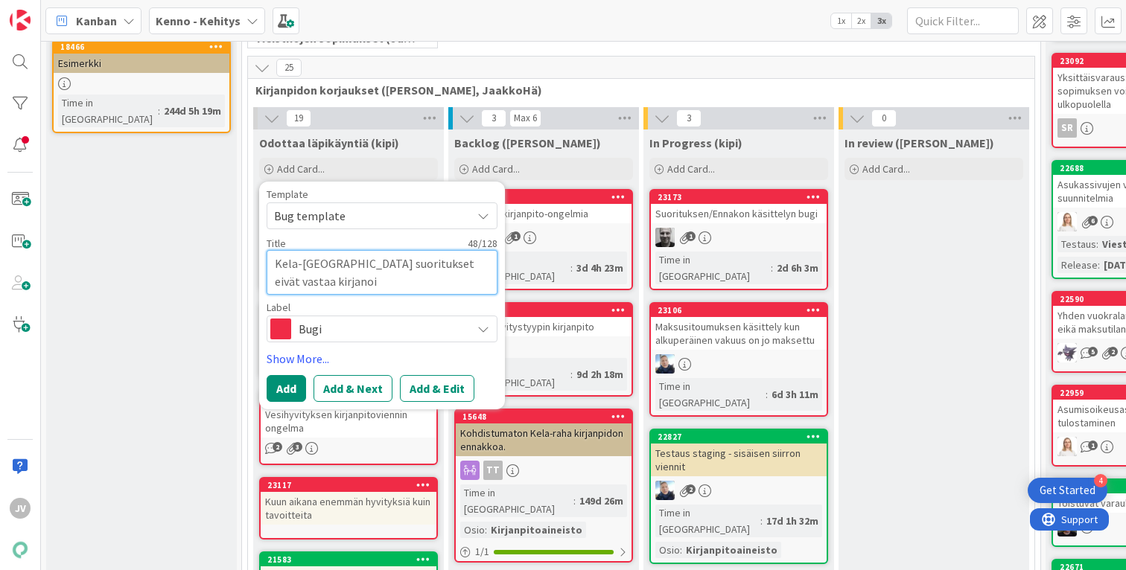
type textarea "Kela-vienneissä suoritukset eivät vastaa kirjanoid"
type textarea "x"
type textarea "Kela-[GEOGRAPHIC_DATA] suoritukset eivät vastaa kirjanoi"
type textarea "x"
type textarea "Kela-[GEOGRAPHIC_DATA] suoritukset eivät vastaa kirjano"
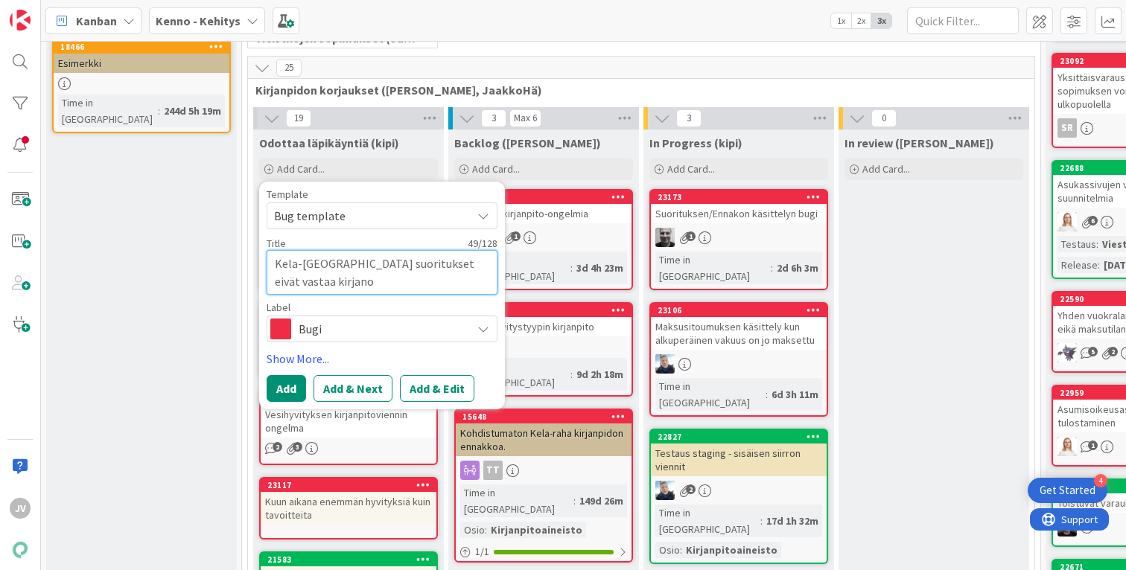
type textarea "x"
type textarea "Kela-[GEOGRAPHIC_DATA] suoritukset eivät vastaa kirjan"
type textarea "x"
type textarea "Kela-vienneissä suoritukset eivät vastaa kirjanp"
type textarea "x"
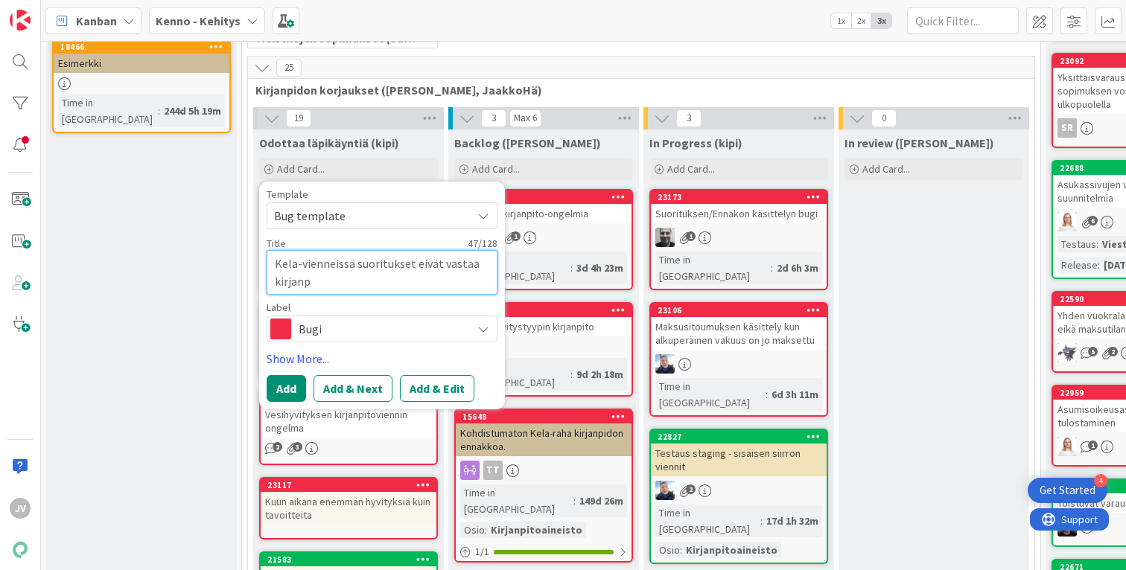
type textarea "Kela-vienneissä suoritukset eivät vastaa kirjanpu"
type textarea "x"
type textarea "Kela-[GEOGRAPHIC_DATA] suoritukset eivät vastaa kirjanpud"
type textarea "x"
type textarea "Kela-vienneissä suoritukset eivät vastaa kirjanpu"
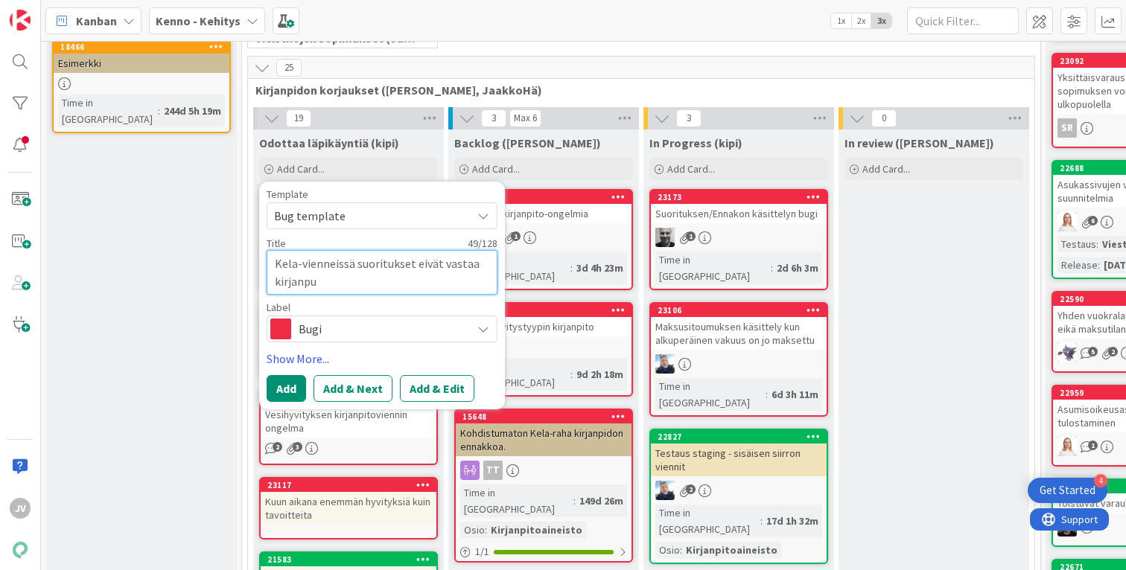
type textarea "x"
type textarea "Kela-vienneissä suoritukset eivät vastaa kirjanp"
type textarea "x"
type textarea "Kela-[GEOGRAPHIC_DATA] suoritukset eivät vastaa kirjanpi"
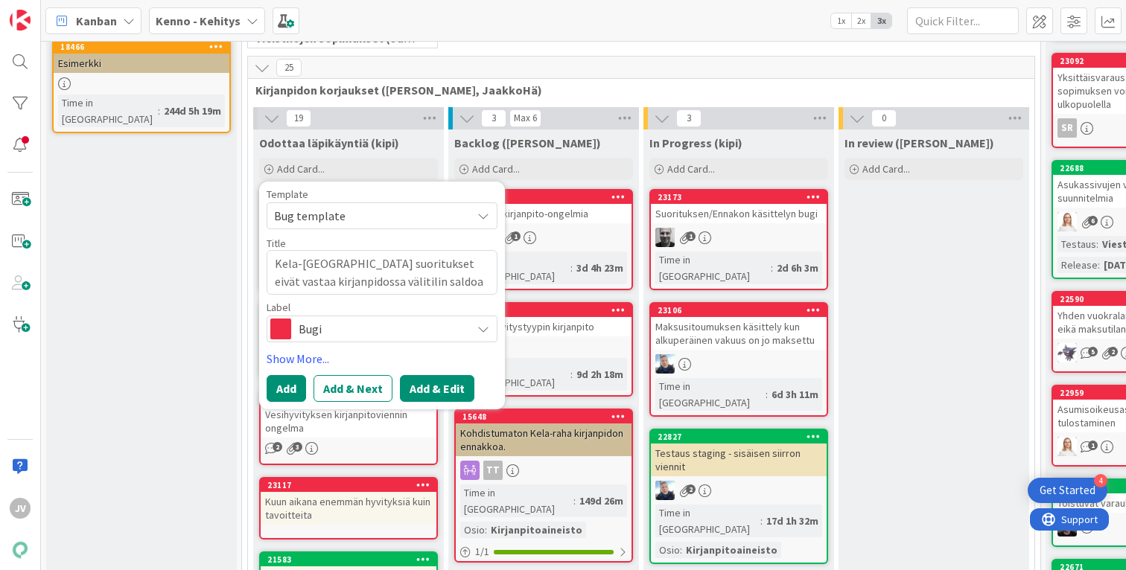
click at [439, 389] on button "Add & Edit" at bounding box center [437, 388] width 74 height 27
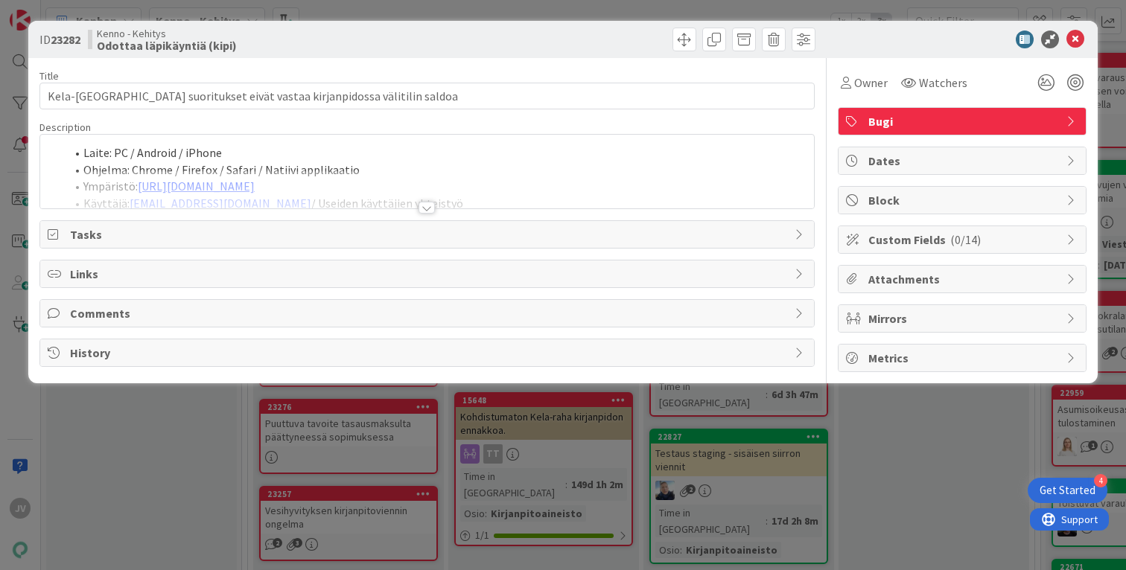
click at [436, 200] on div at bounding box center [427, 190] width 774 height 38
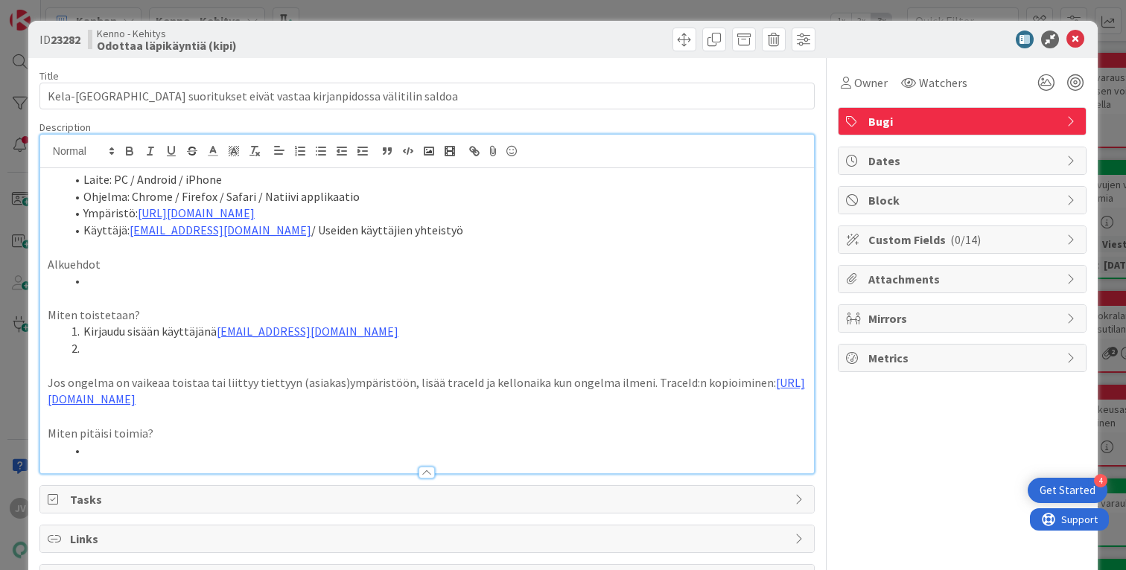
click at [436, 162] on div at bounding box center [427, 152] width 774 height 34
click at [392, 276] on li at bounding box center [436, 281] width 741 height 17
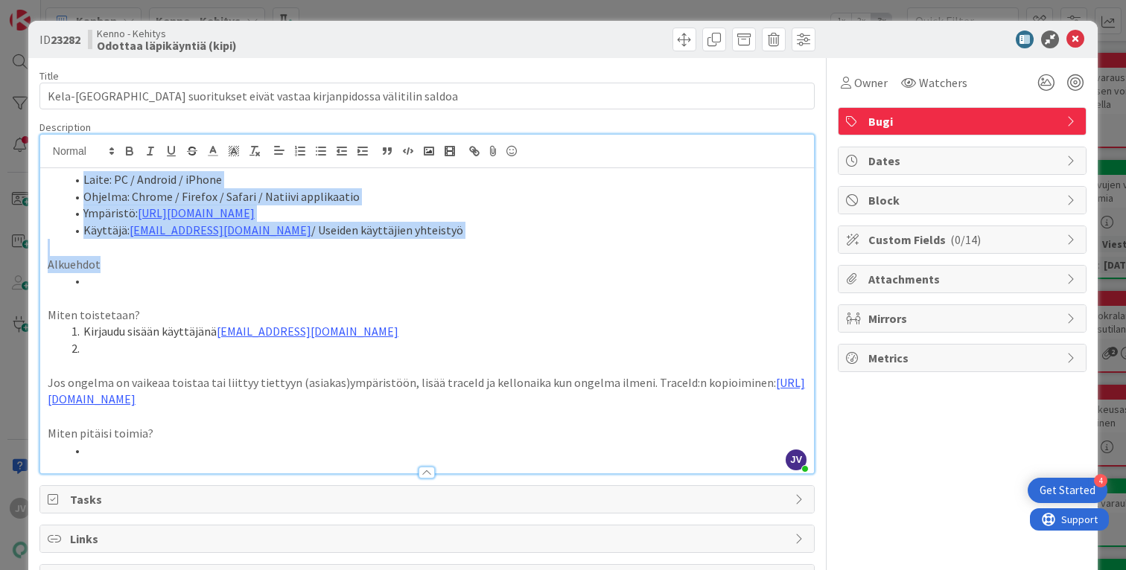
drag, startPoint x: 172, startPoint y: 283, endPoint x: -133, endPoint y: 90, distance: 361.1
click at [0, 90] on html "4 Get Started JV Kanban Kenno - Kehitys 1x 2x 3x 3 Kenno on paras Add Card... 3…" at bounding box center [563, 285] width 1126 height 570
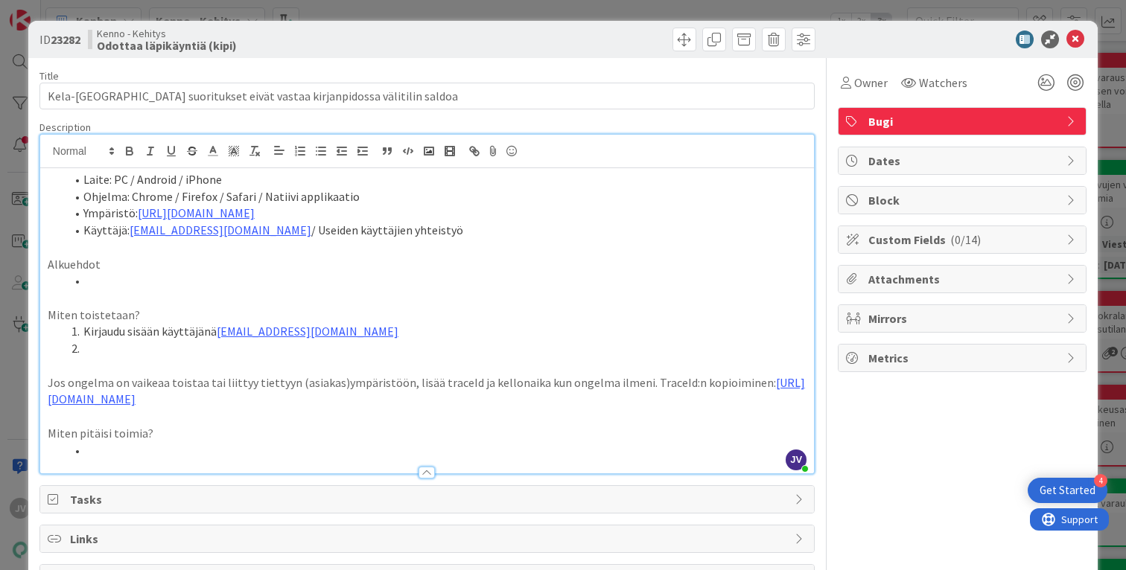
drag, startPoint x: 111, startPoint y: 277, endPoint x: 131, endPoint y: 284, distance: 21.2
click at [111, 277] on li at bounding box center [436, 281] width 741 height 17
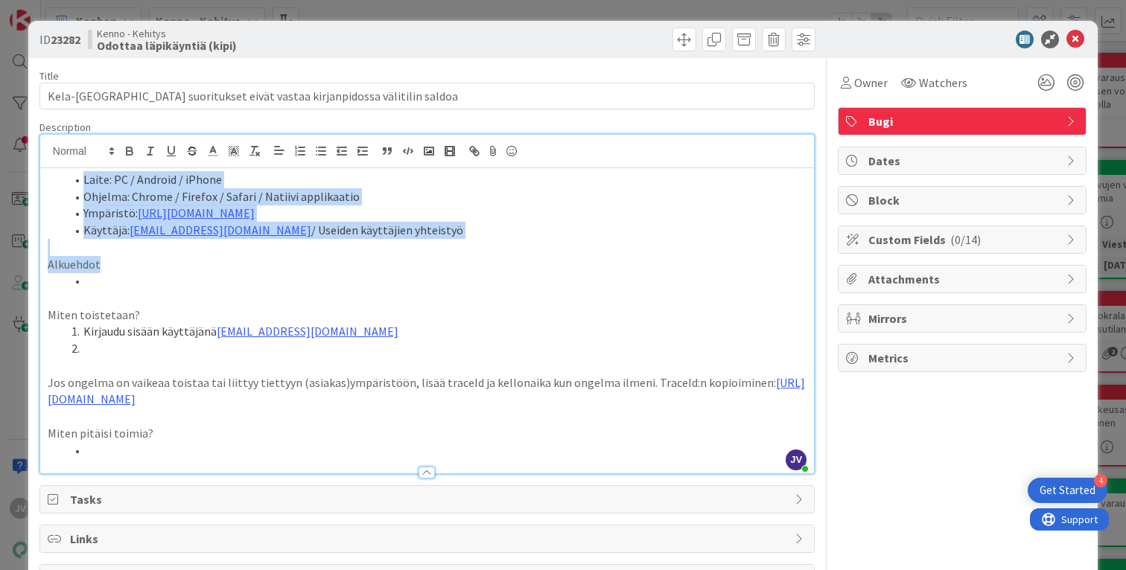
drag, startPoint x: 91, startPoint y: 265, endPoint x: -133, endPoint y: 48, distance: 312.3
click at [0, 48] on html "4 Get Started JV Kanban Kenno - Kehitys 1x 2x 3x 3 Kenno on paras Add Card... 3…" at bounding box center [563, 285] width 1126 height 570
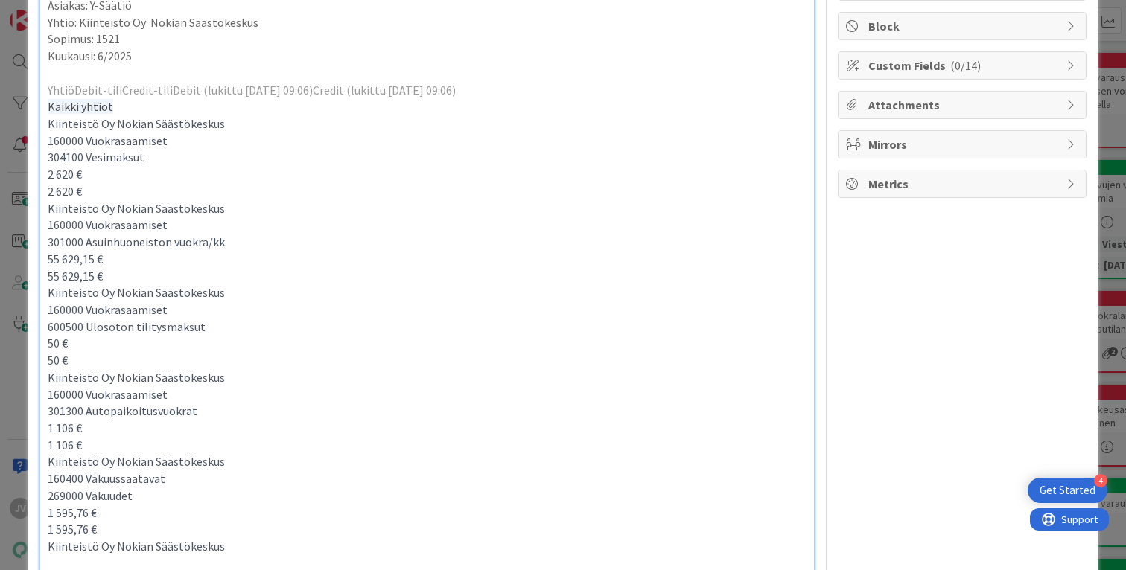
scroll to position [77, 0]
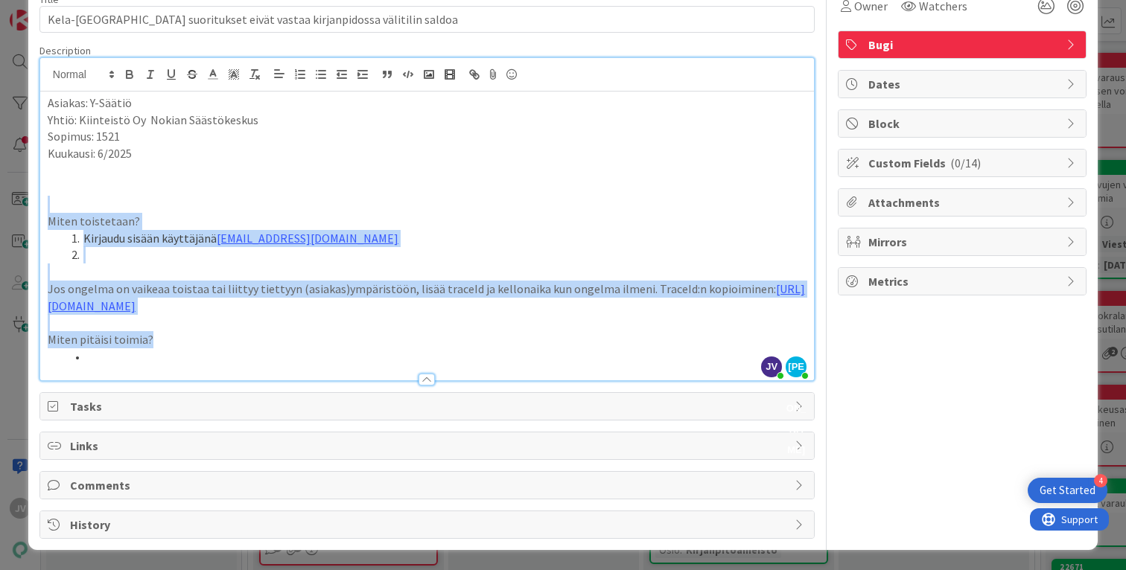
drag, startPoint x: 101, startPoint y: 203, endPoint x: 415, endPoint y: 664, distance: 558.5
click at [415, 570] on html "4 Get Started JV Kanban Kenno - Kehitys 1x 2x 3x 3 Kenno on paras Add Card... 3…" at bounding box center [563, 285] width 1126 height 570
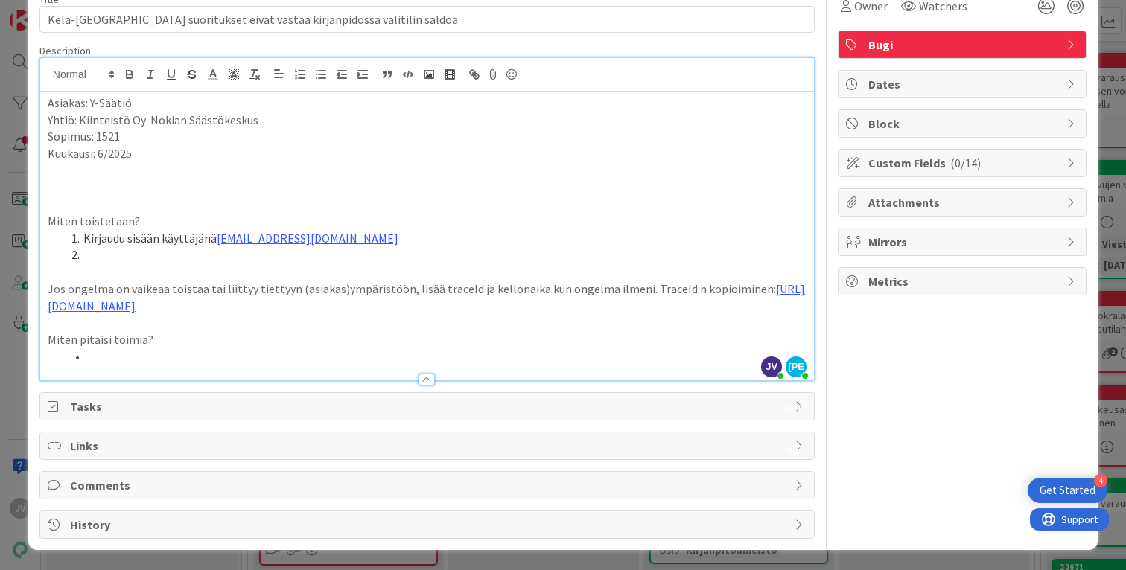
scroll to position [0, 0]
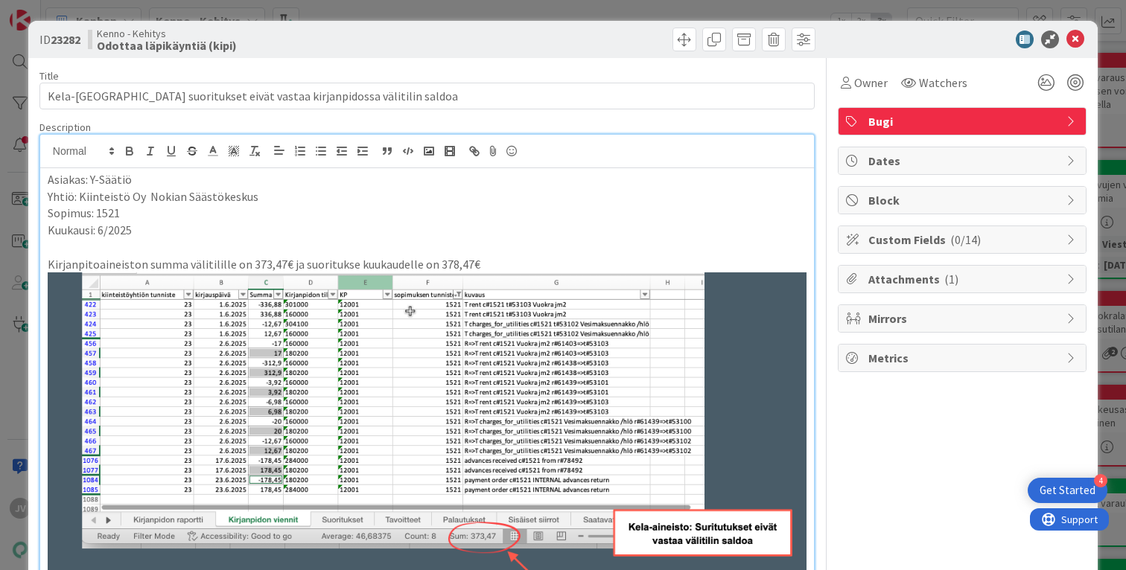
click at [536, 256] on p "Kirjanpitoaineiston summa välitilille on 373,47€ ja suoritukse kuukaudelle on 3…" at bounding box center [427, 264] width 759 height 17
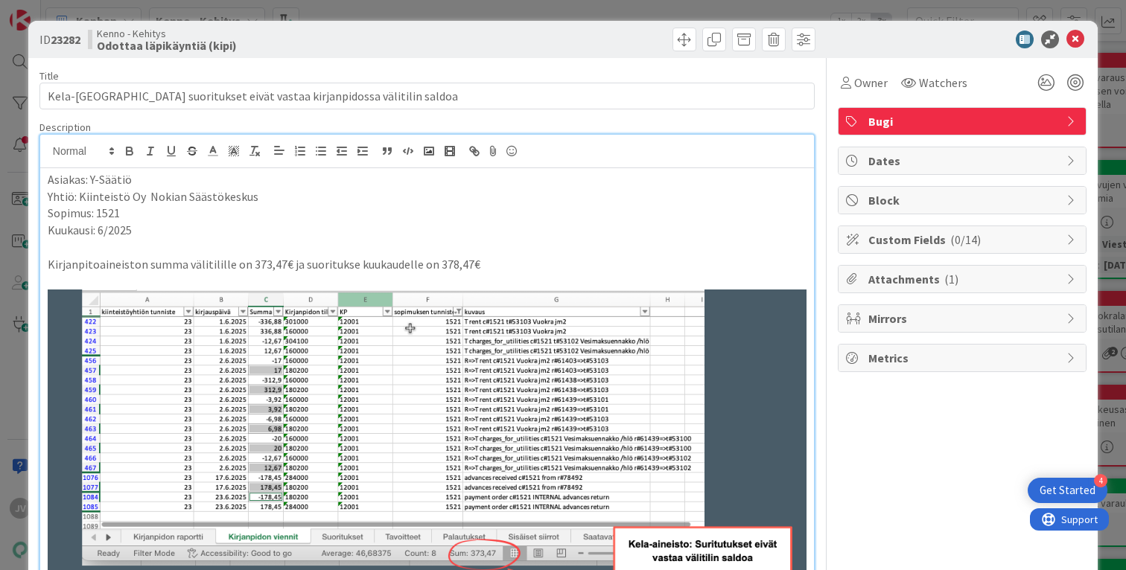
click at [580, 253] on p at bounding box center [427, 247] width 759 height 17
click at [571, 258] on p "Kirjanpitoaineiston summa välitilille on 373,47€ ja suoritukse kuukaudelle on 3…" at bounding box center [427, 264] width 759 height 17
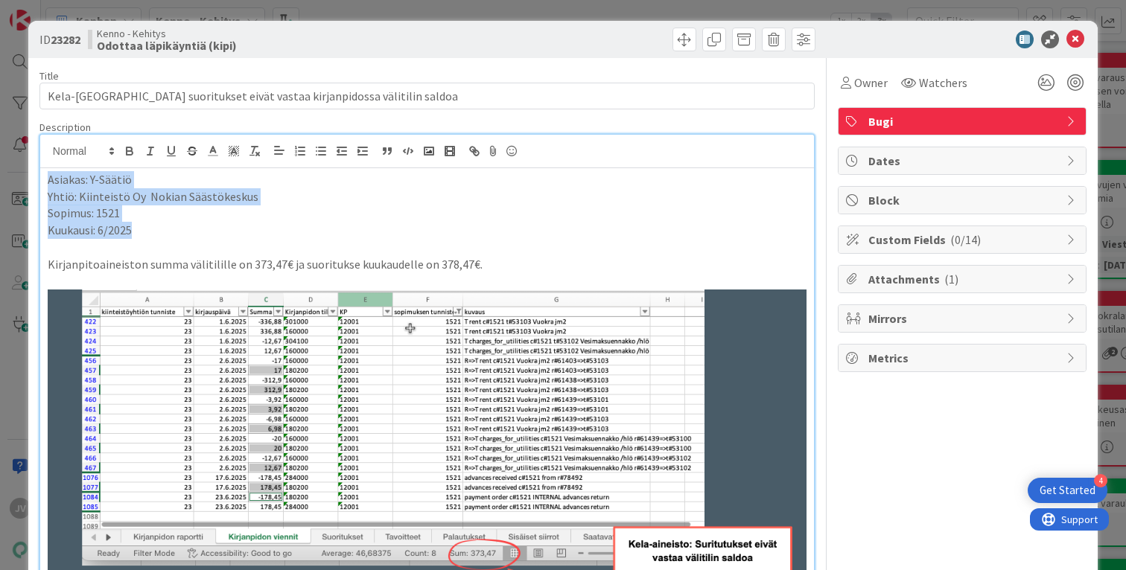
drag, startPoint x: 155, startPoint y: 231, endPoint x: 171, endPoint y: 241, distance: 18.8
click at [0, 165] on html "4 Get Started JV Kanban Kenno - Kehitys 1x 2x 3x 3 Kenno on paras Add Card... 3…" at bounding box center [563, 285] width 1126 height 570
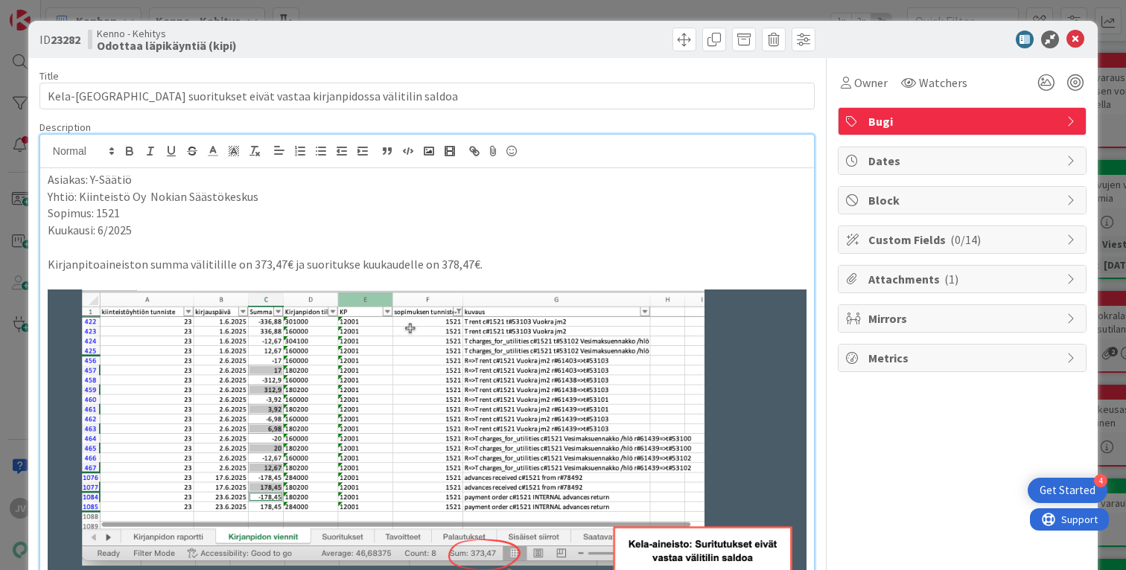
drag, startPoint x: 249, startPoint y: 246, endPoint x: 294, endPoint y: 250, distance: 44.9
click at [249, 244] on p at bounding box center [427, 247] width 759 height 17
click at [462, 262] on p "Kirjanpitoaineiston summa välitilille on 373,47€ ja suoritukse kuukaudelle on 3…" at bounding box center [427, 264] width 759 height 17
click at [530, 260] on p "Kirjanpitoaineiston summa välitilille on 373,47€ ja suoritukse kuukaudelle on 3…" at bounding box center [427, 264] width 759 height 17
click at [579, 265] on p "Kirjanpitoaineiston summa välitilille on 373,47€ ja suoritukse kuukaudelle on 3…" at bounding box center [427, 264] width 759 height 17
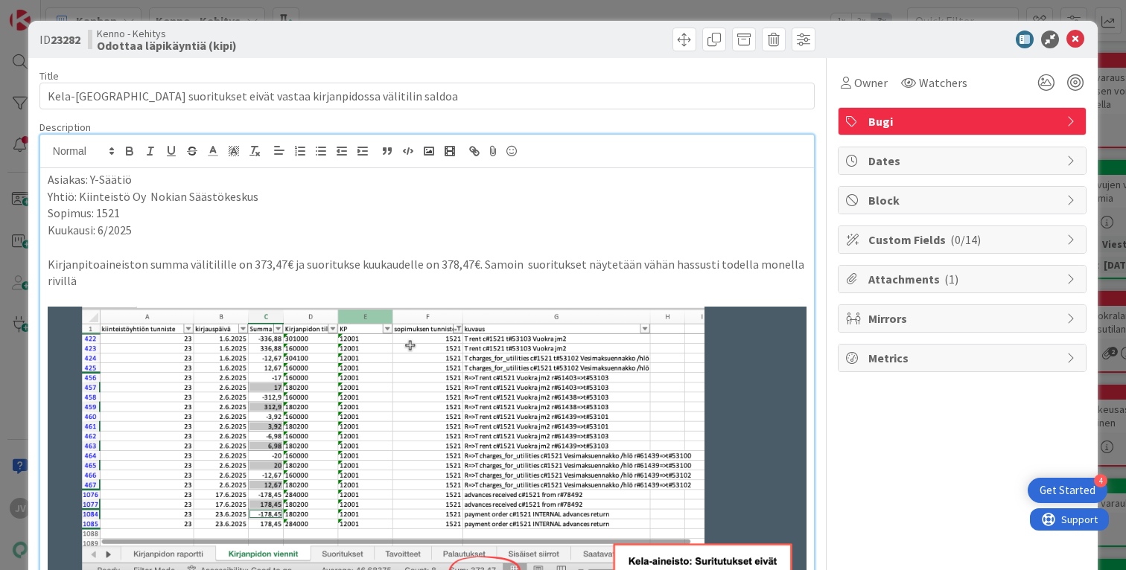
click at [48, 281] on p "Kirjanpitoaineiston summa välitilille on 373,47€ ja suoritukse kuukaudelle on 3…" at bounding box center [427, 273] width 759 height 34
click at [92, 285] on p "Kirjanpitoaineiston summa välitilille on 373,47€ ja suoritukse kuukaudelle on 3…" at bounding box center [427, 273] width 759 height 34
click at [45, 280] on div "Asiakas: Y-Säätiö Yhtiö: Kiinteistö Oy Nokian Säästökeskus Sopimus: 1521 Kuukau…" at bounding box center [427, 506] width 774 height 677
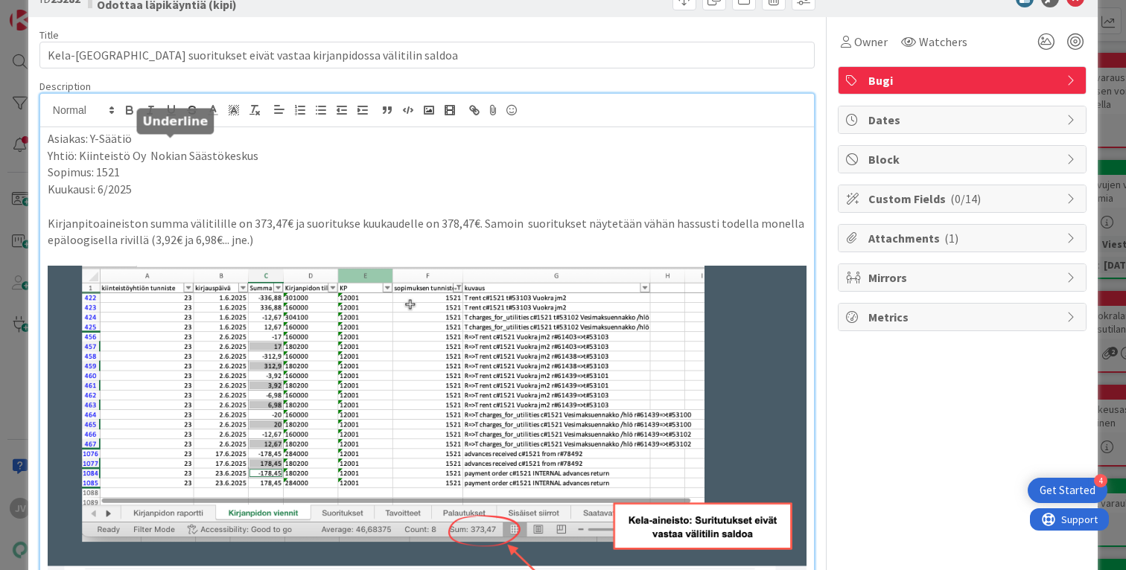
scroll to position [458, 0]
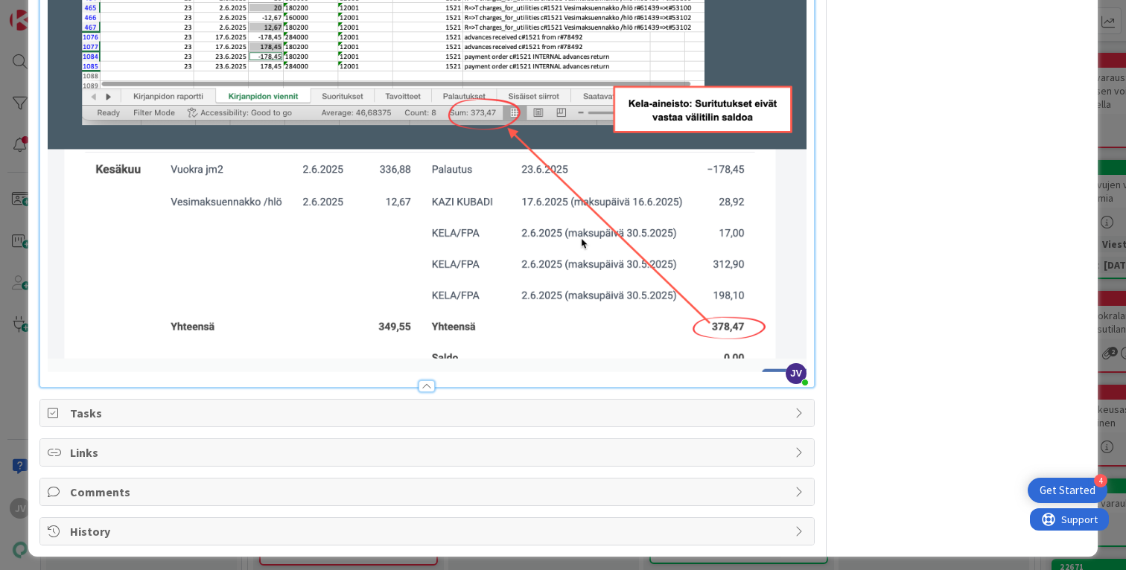
click at [970, 383] on div "Owner Watchers Bugi Dates Block Custom Fields ( 0/14 ) Attachments ( 1 ) Mirror…" at bounding box center [962, 73] width 249 height 946
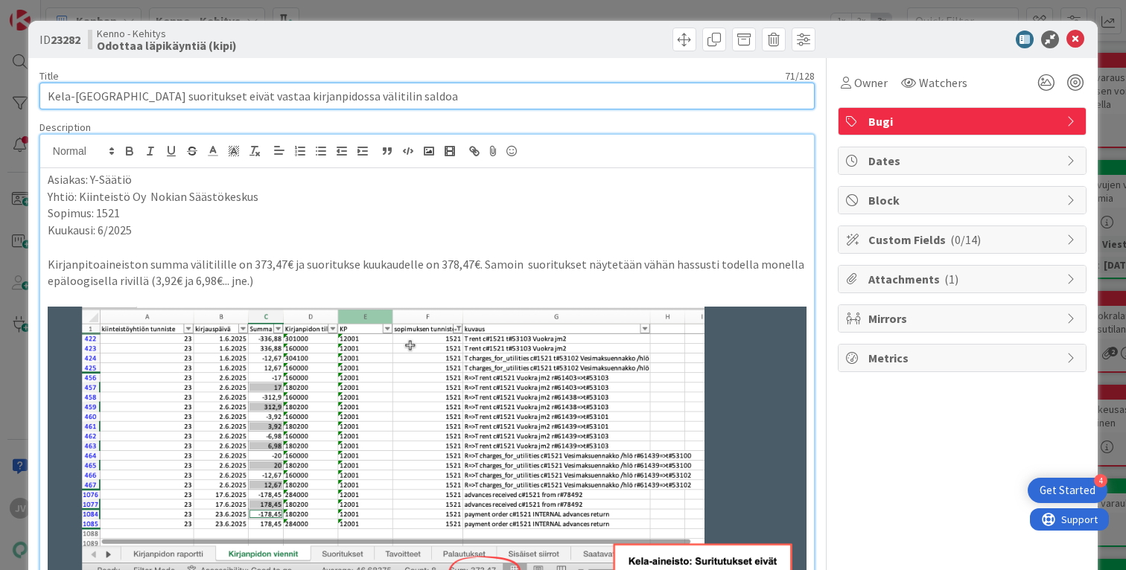
click at [407, 94] on input "Kela-[GEOGRAPHIC_DATA] suoritukset eivät vastaa kirjanpidossa välitilin saldoa" at bounding box center [426, 96] width 775 height 27
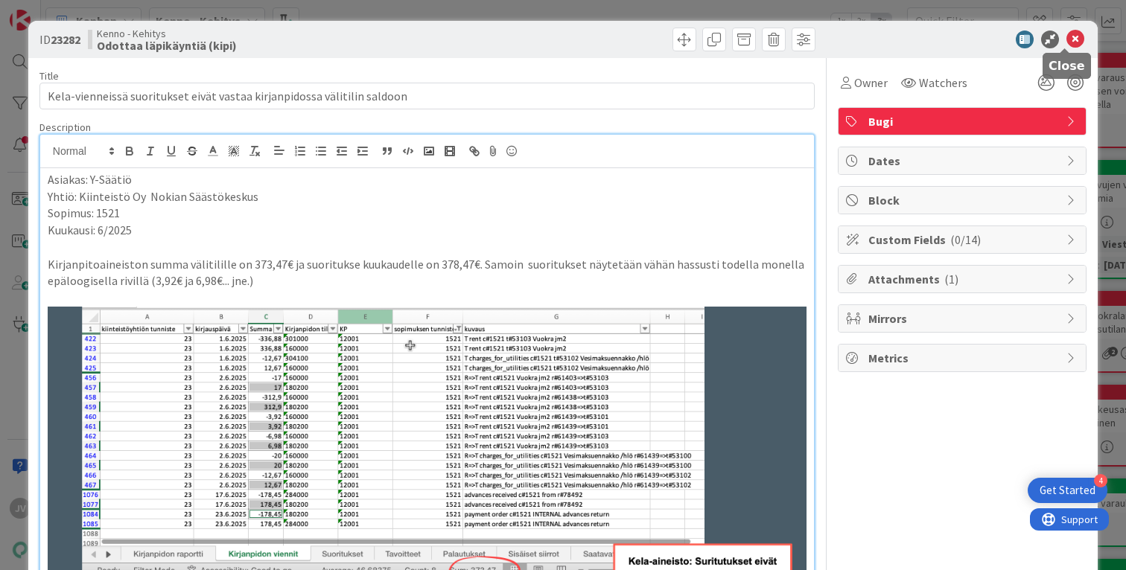
click at [1066, 38] on icon at bounding box center [1075, 40] width 18 height 18
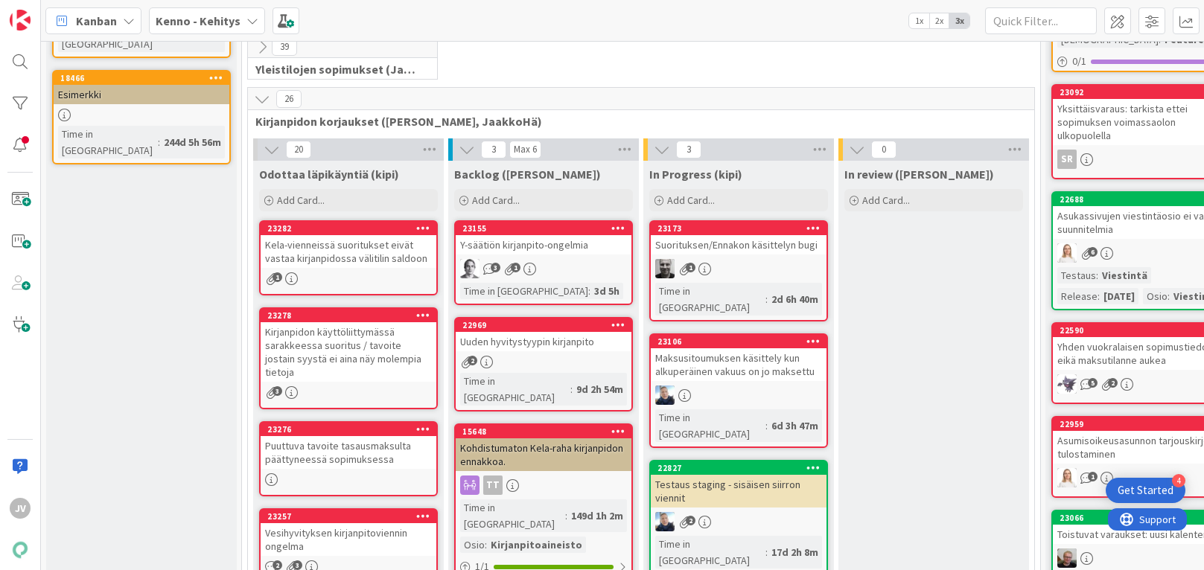
scroll to position [272, 0]
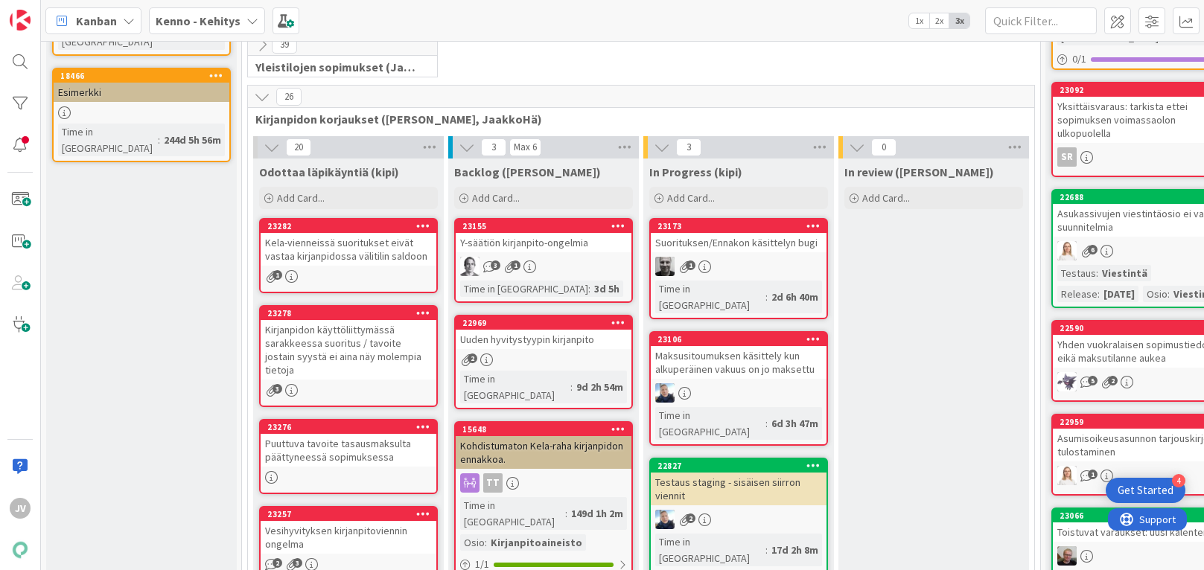
click at [322, 471] on div at bounding box center [349, 477] width 176 height 13
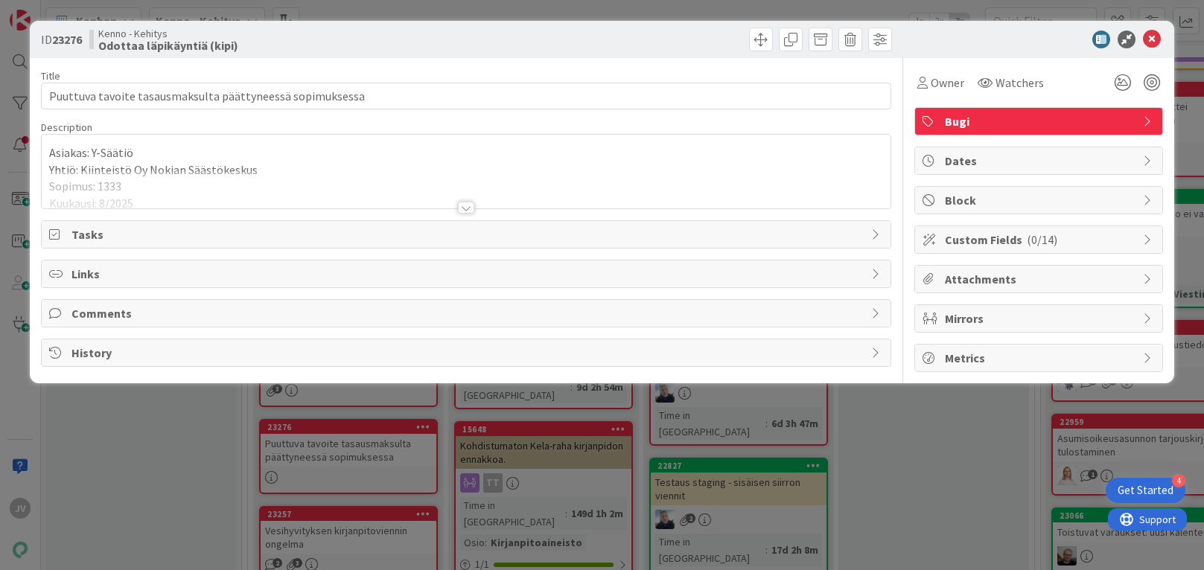
click at [498, 208] on div at bounding box center [466, 190] width 848 height 38
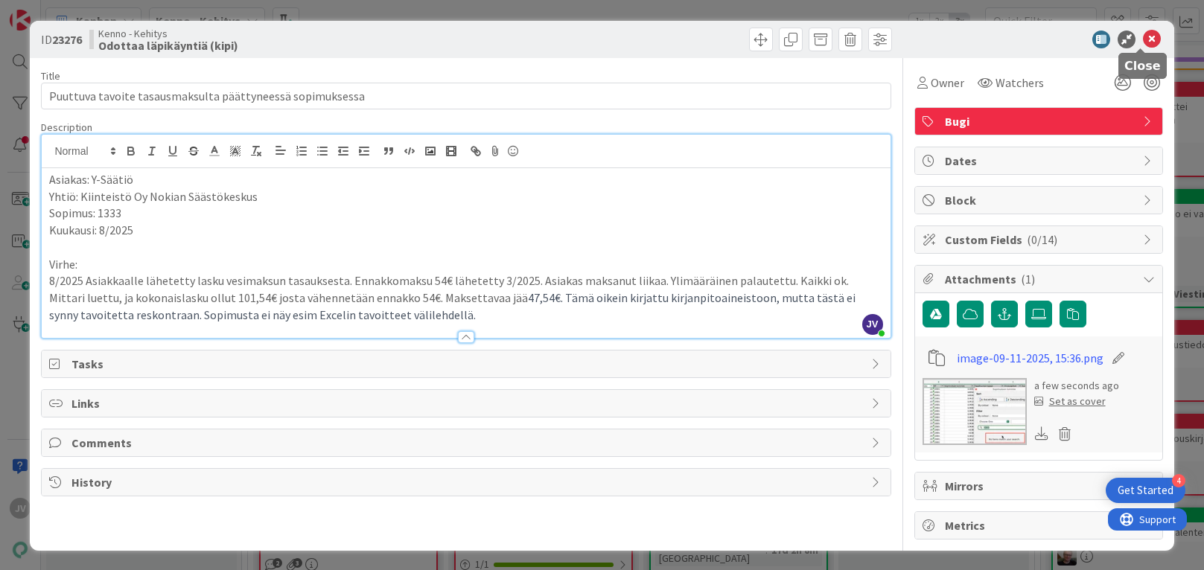
click at [1125, 39] on icon at bounding box center [1152, 40] width 18 height 18
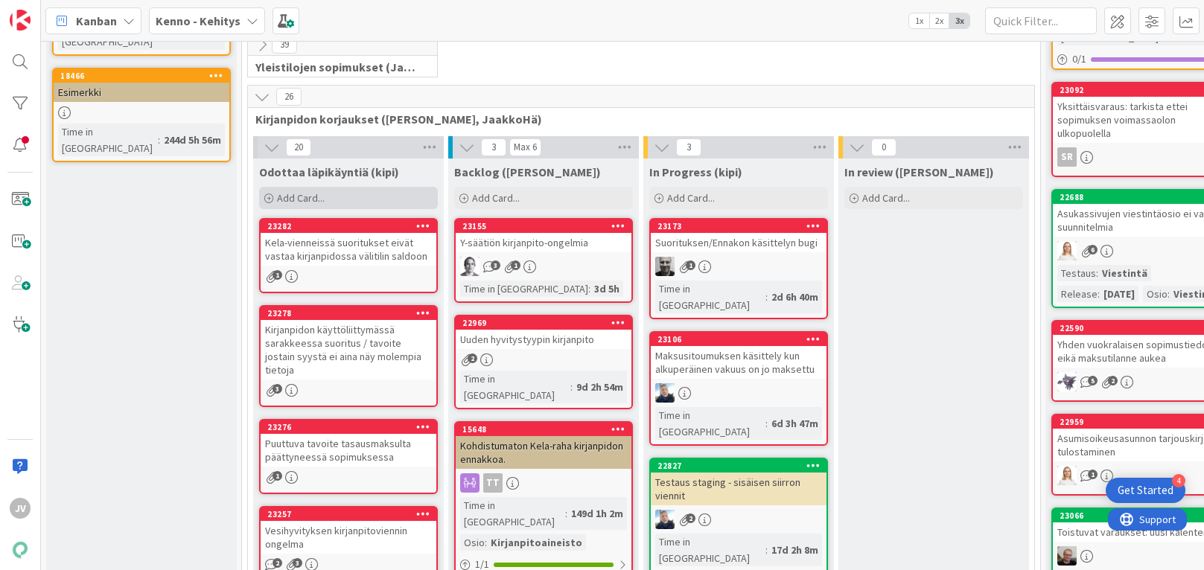
click at [278, 194] on span "Add Card..." at bounding box center [301, 197] width 48 height 13
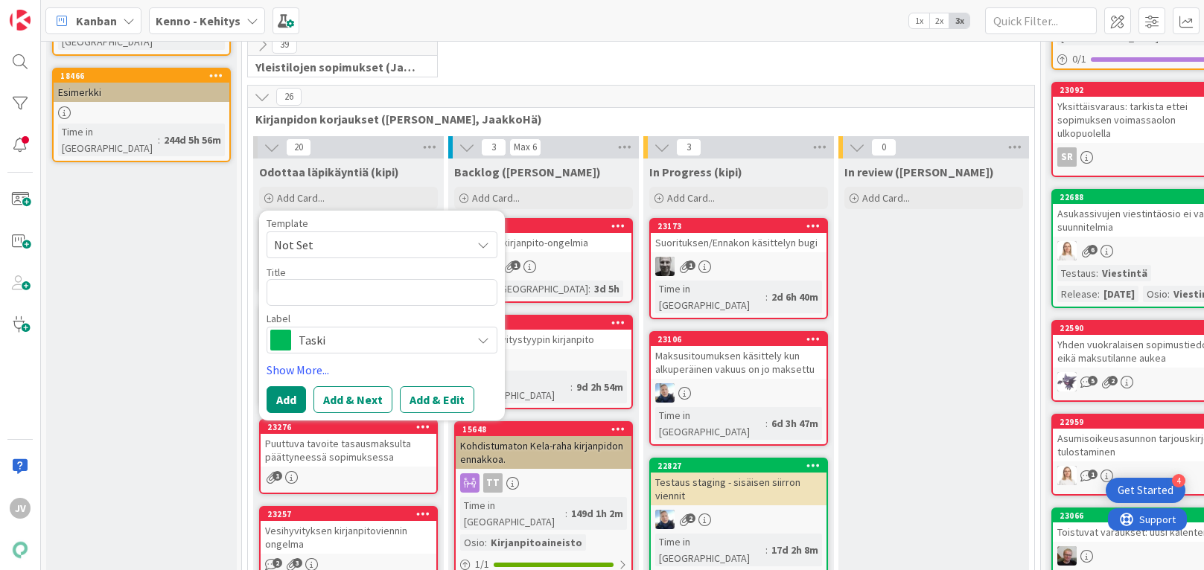
click at [329, 236] on span "Not Set" at bounding box center [367, 244] width 186 height 19
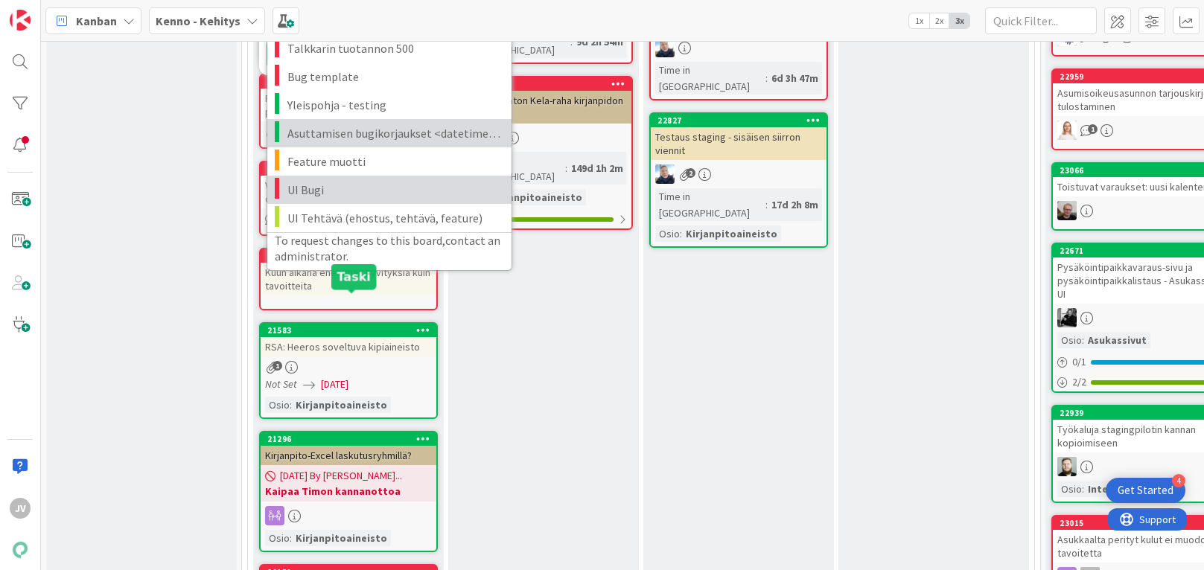
scroll to position [535, 0]
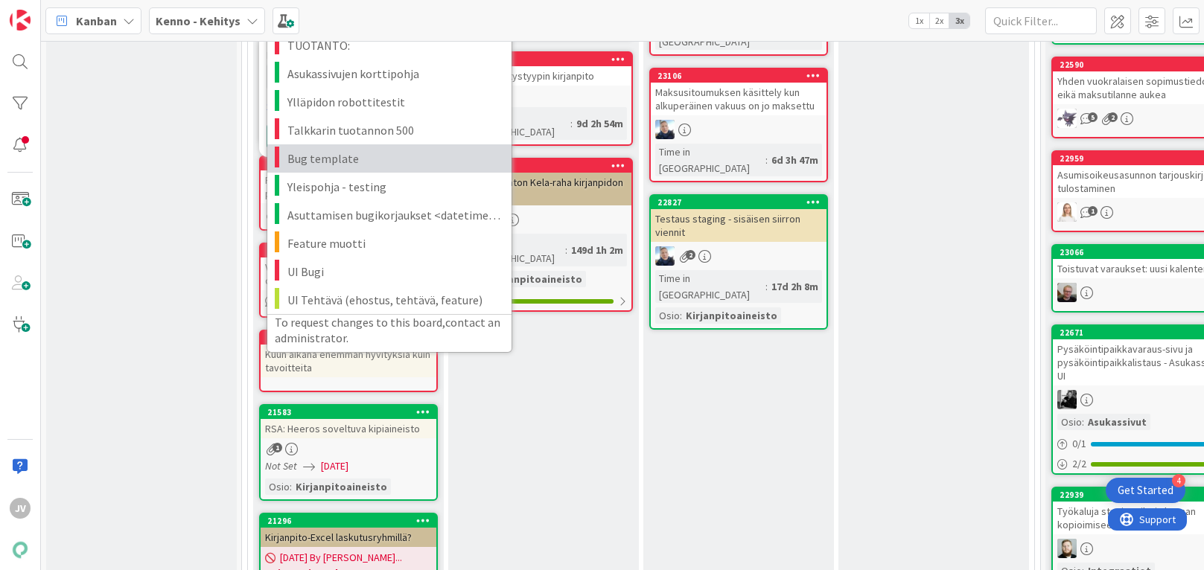
click at [378, 147] on link "Bug template" at bounding box center [389, 158] width 244 height 28
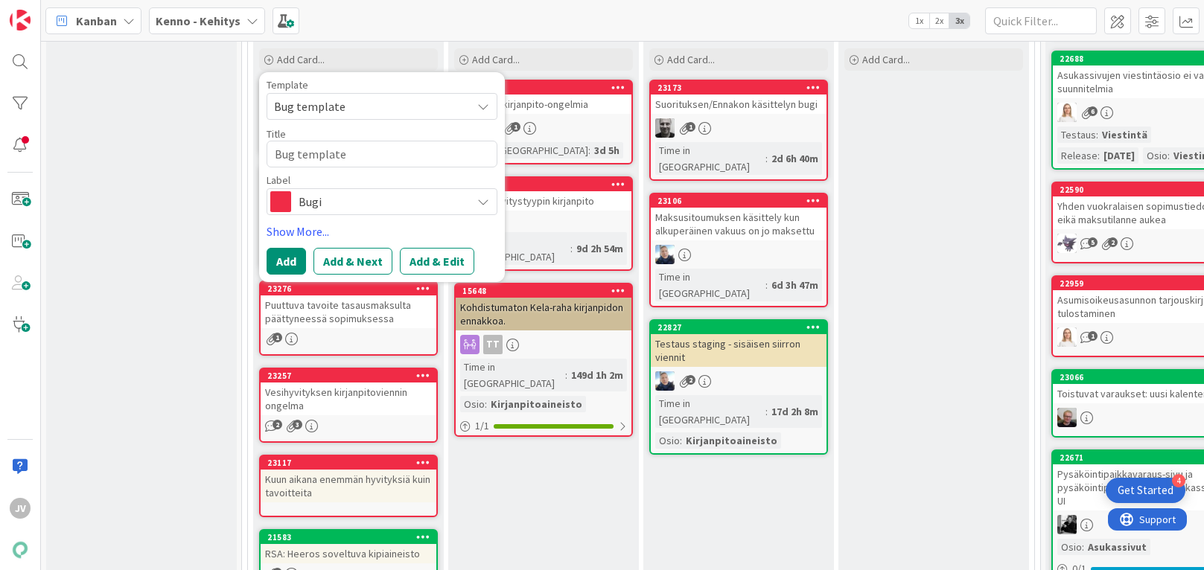
scroll to position [409, 0]
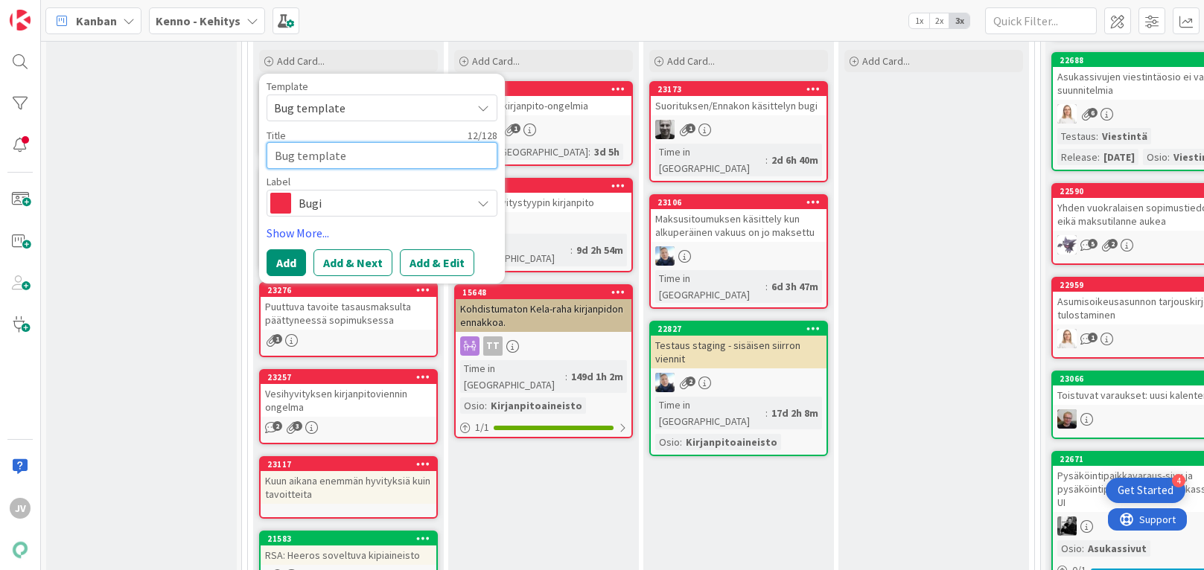
drag, startPoint x: 357, startPoint y: 152, endPoint x: 256, endPoint y: 149, distance: 100.6
click at [343, 162] on textarea "Bug template" at bounding box center [382, 155] width 231 height 27
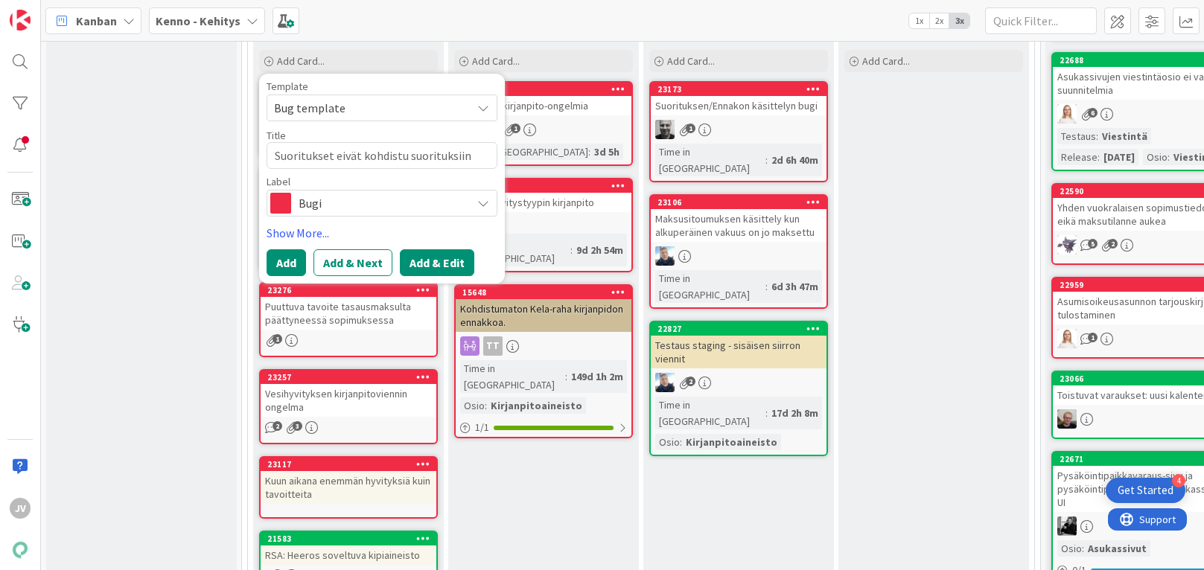
click at [422, 263] on button "Add & Edit" at bounding box center [437, 262] width 74 height 27
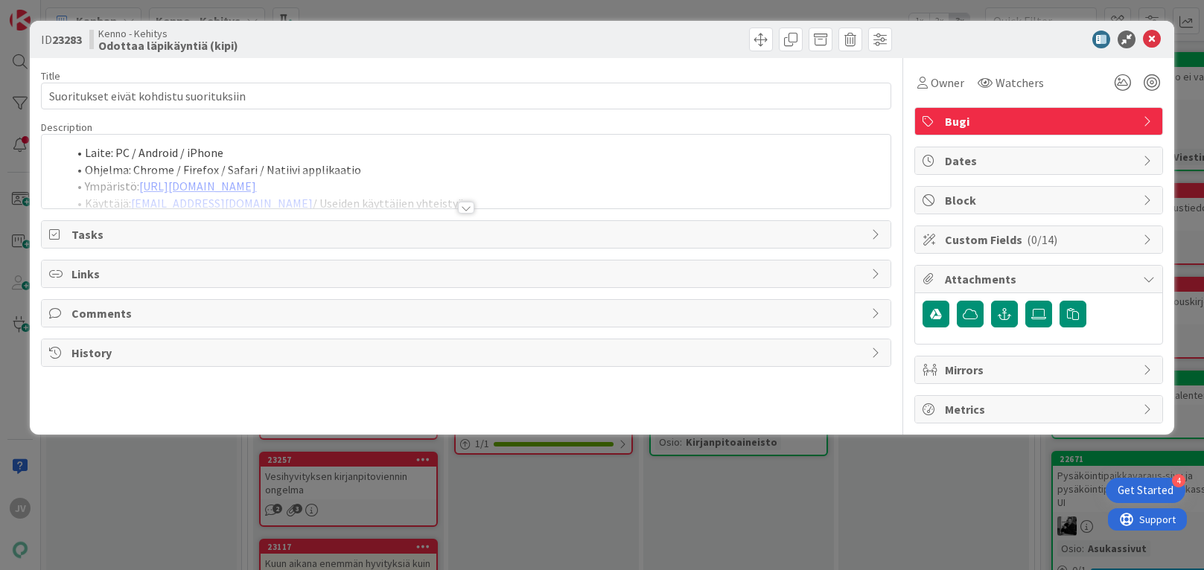
click at [286, 173] on div at bounding box center [466, 190] width 848 height 38
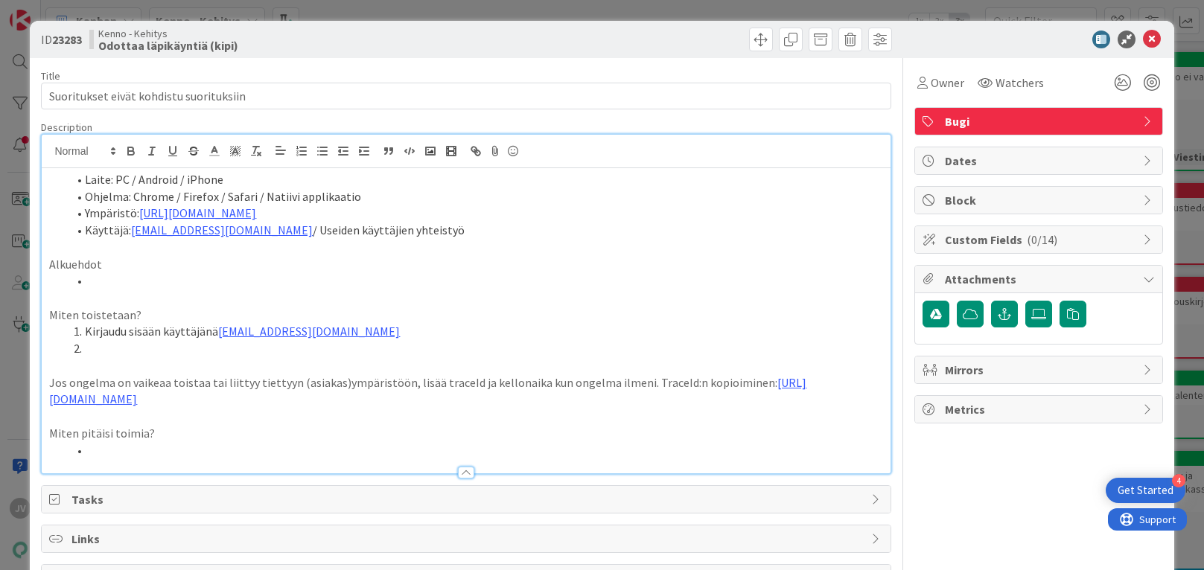
click at [383, 350] on li at bounding box center [474, 348] width 815 height 17
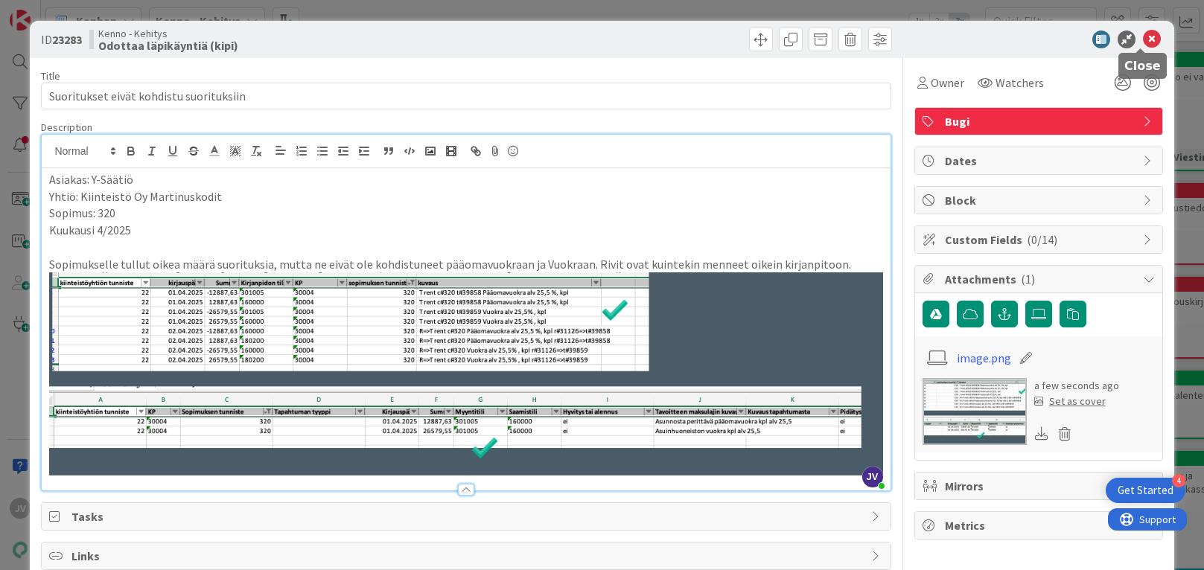
click at [1125, 37] on icon at bounding box center [1152, 40] width 18 height 18
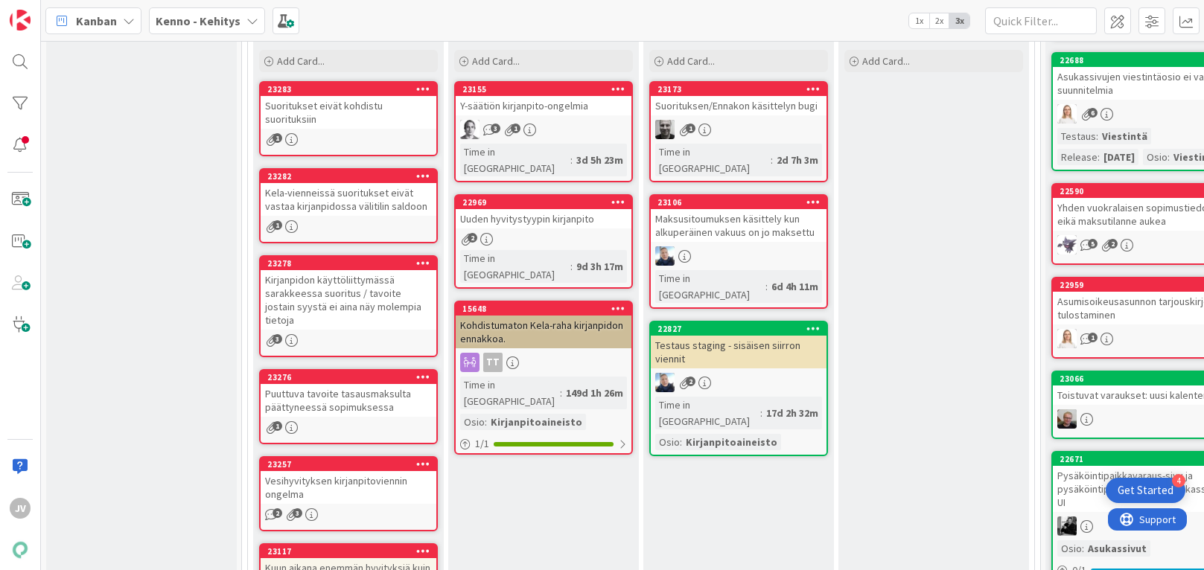
click at [368, 135] on div "1" at bounding box center [349, 139] width 176 height 13
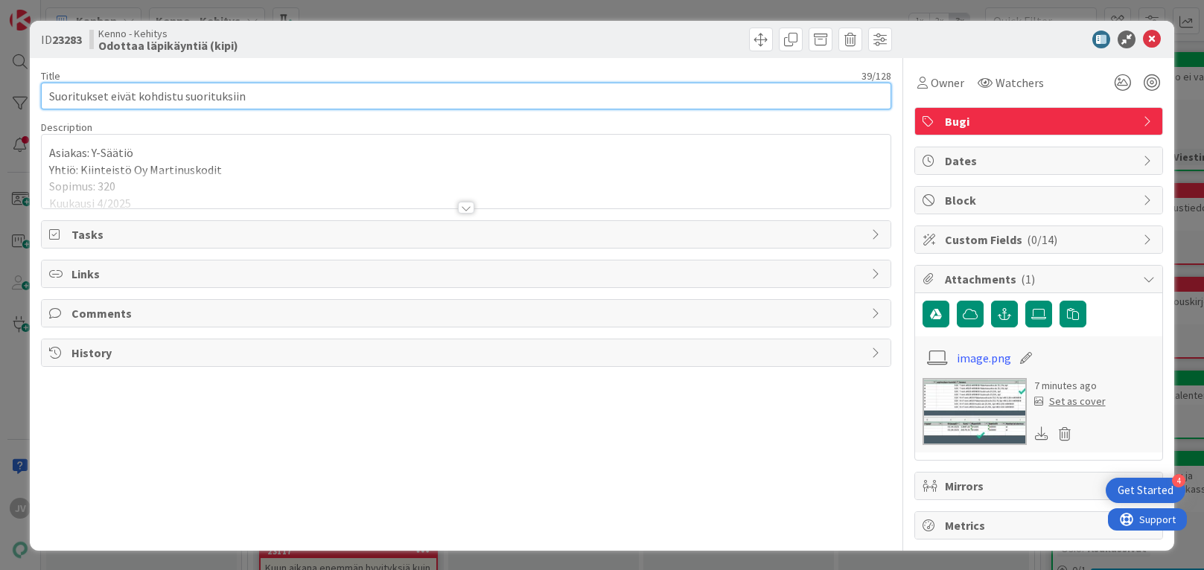
click at [193, 92] on input "Suoritukset eivät kohdistu suorituksiin" at bounding box center [466, 96] width 850 height 27
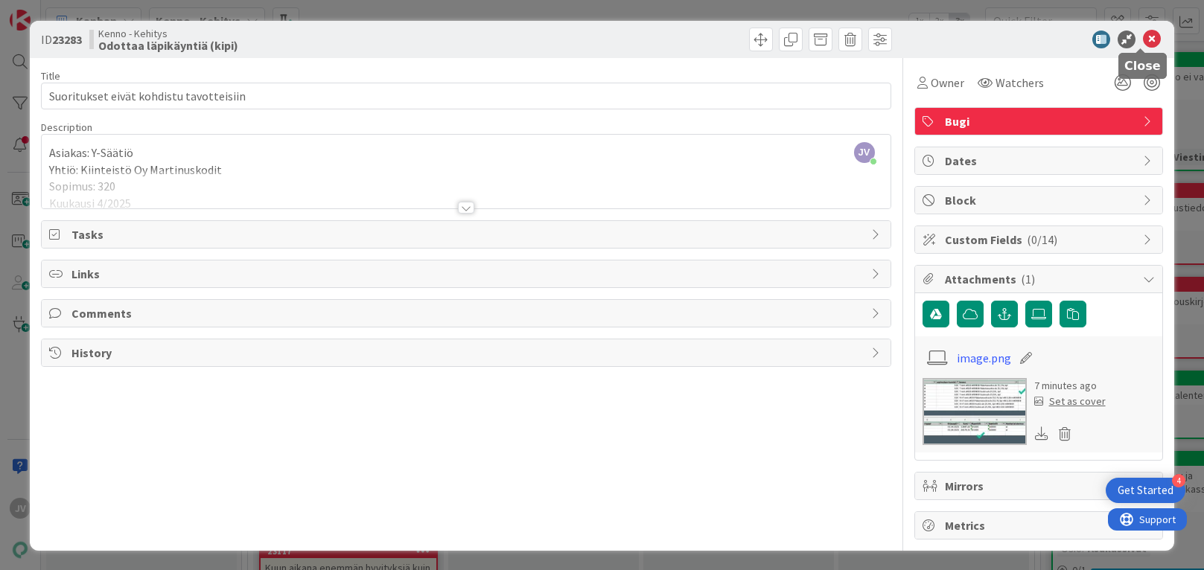
click at [1125, 36] on icon at bounding box center [1152, 40] width 18 height 18
